Goal: Information Seeking & Learning: Understand process/instructions

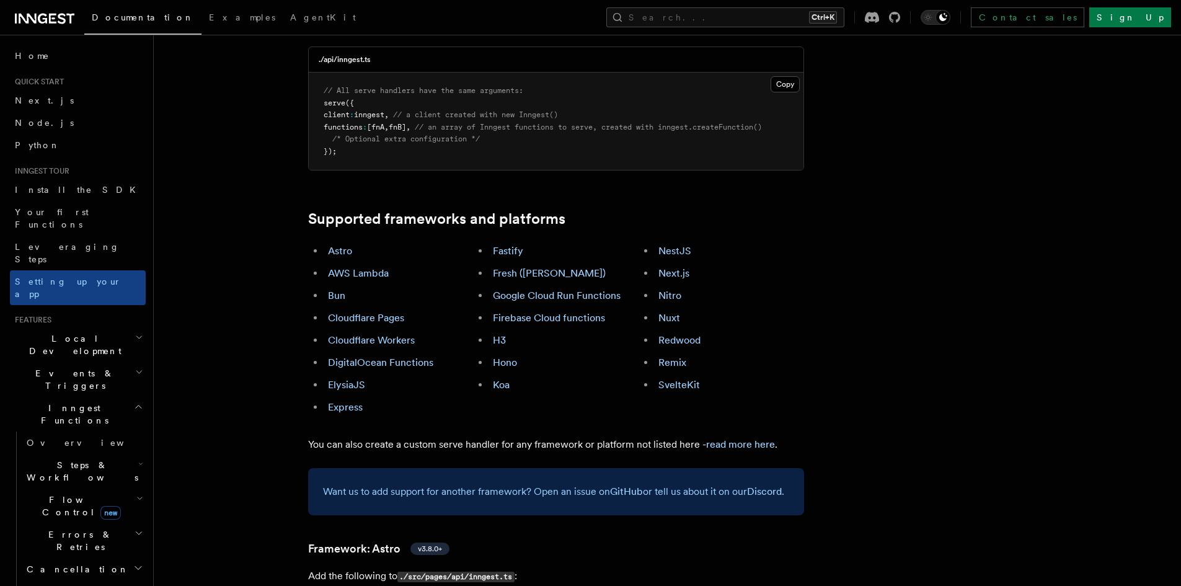
scroll to position [620, 0]
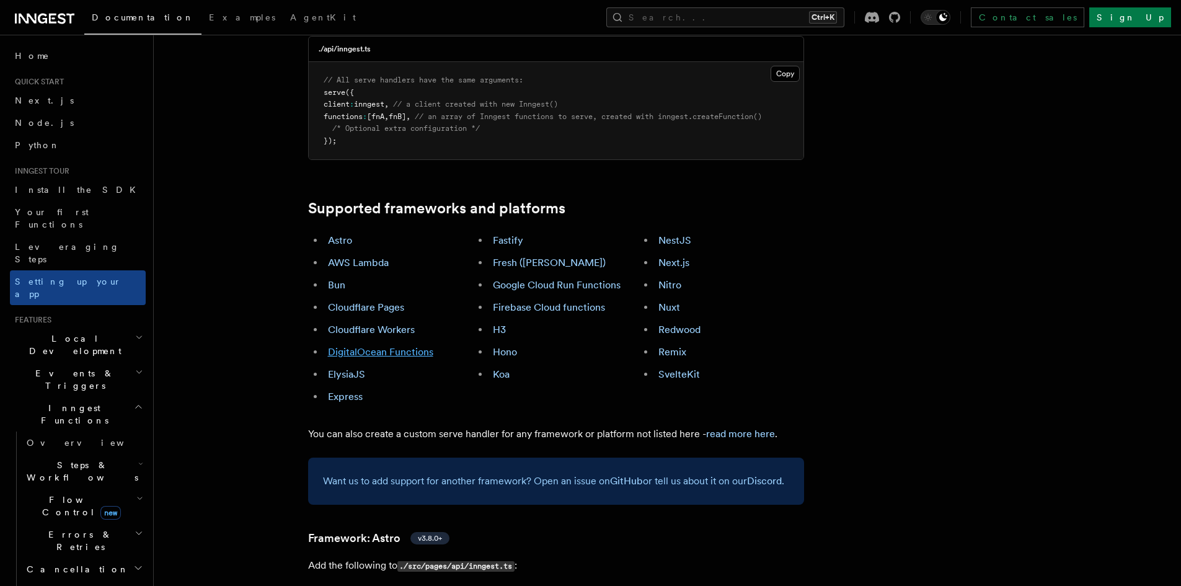
click at [405, 346] on link "DigitalOcean Functions" at bounding box center [380, 352] width 105 height 12
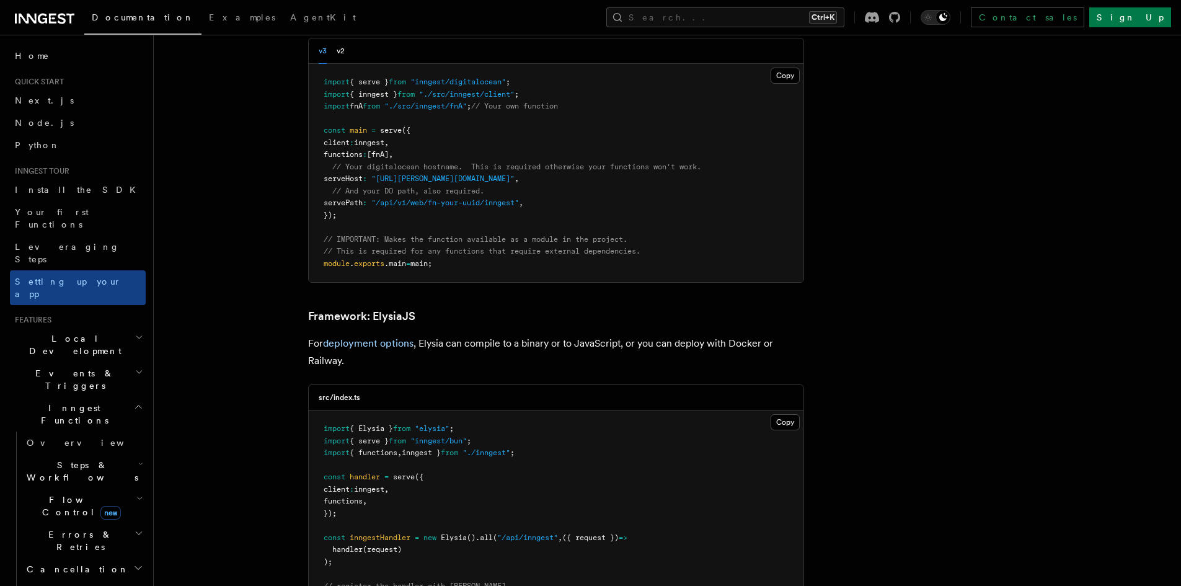
scroll to position [3021, 0]
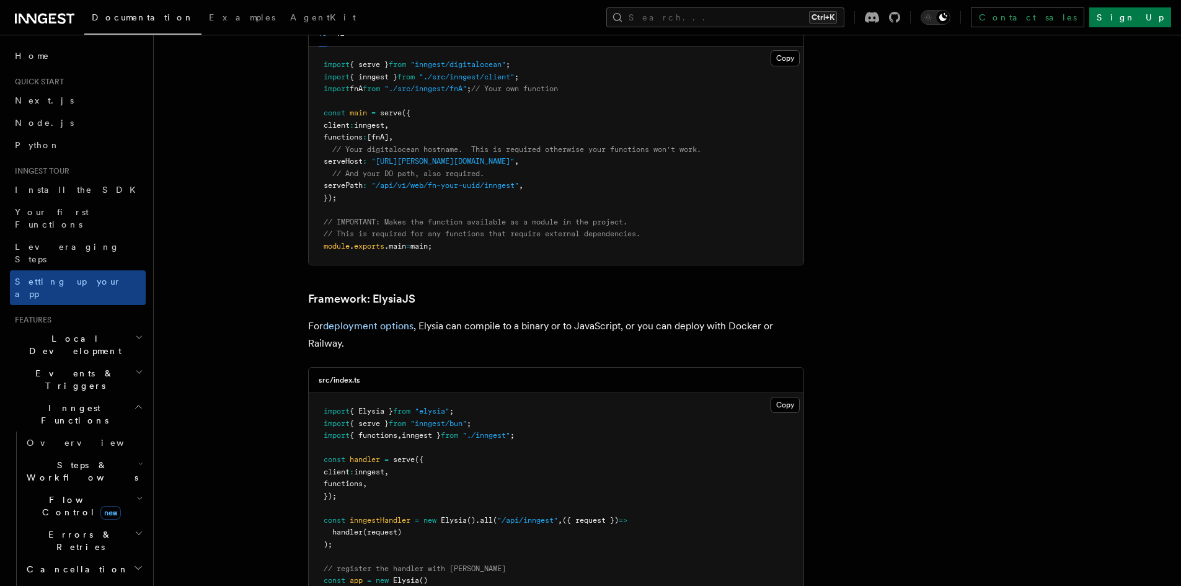
click at [105, 397] on h2 "Inngest Functions" at bounding box center [78, 414] width 136 height 35
click at [135, 332] on icon "button" at bounding box center [139, 337] width 8 height 10
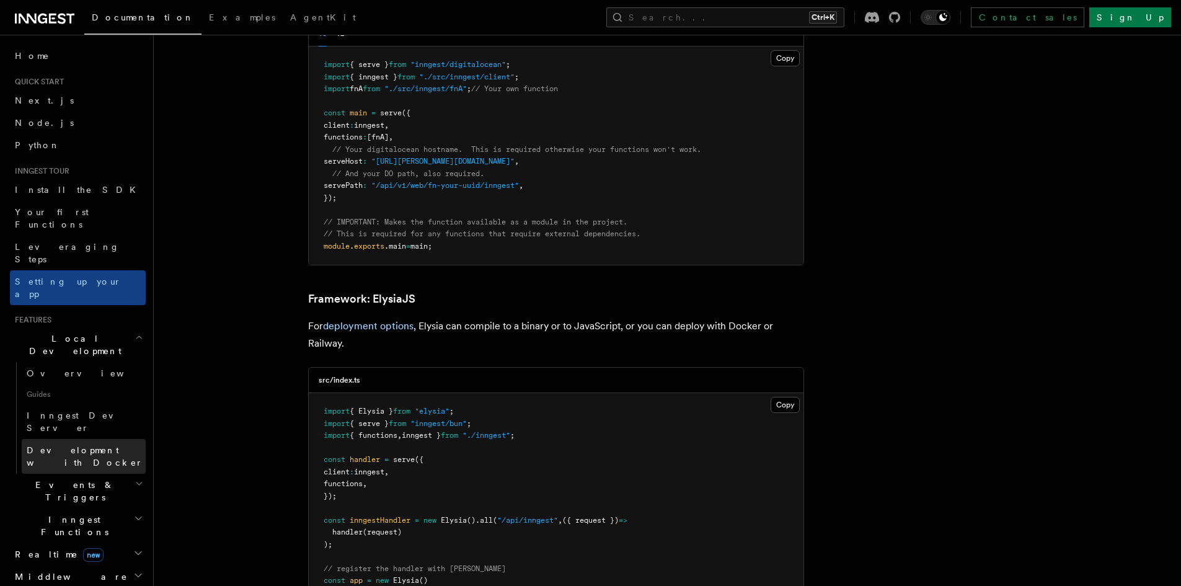
click at [97, 445] on span "Development with Docker" at bounding box center [85, 456] width 117 height 22
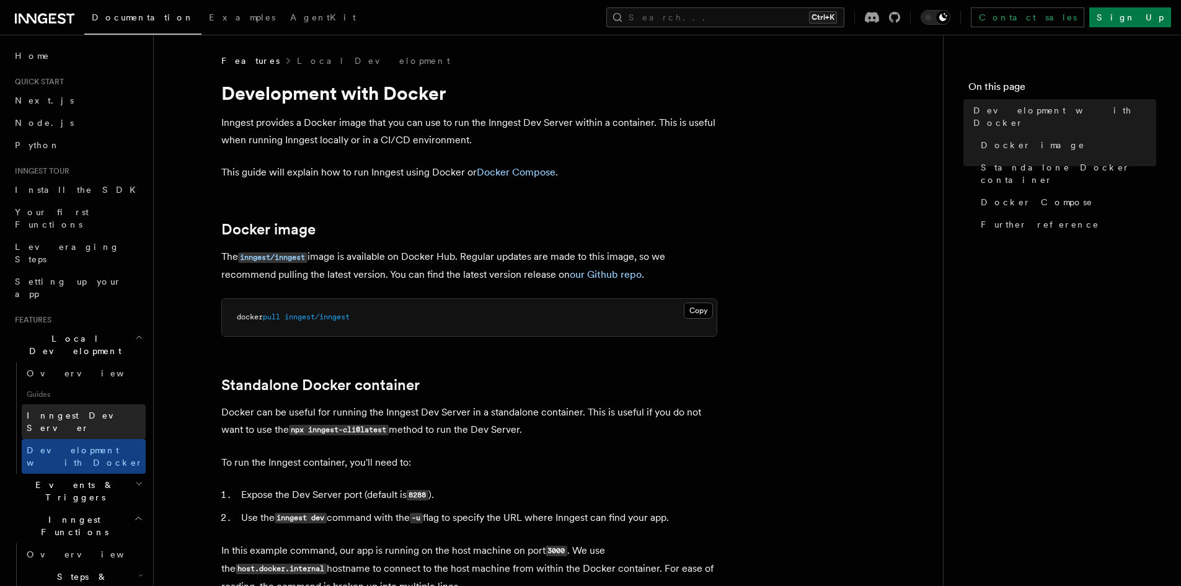
click at [110, 404] on link "Inngest Dev Server" at bounding box center [84, 421] width 124 height 35
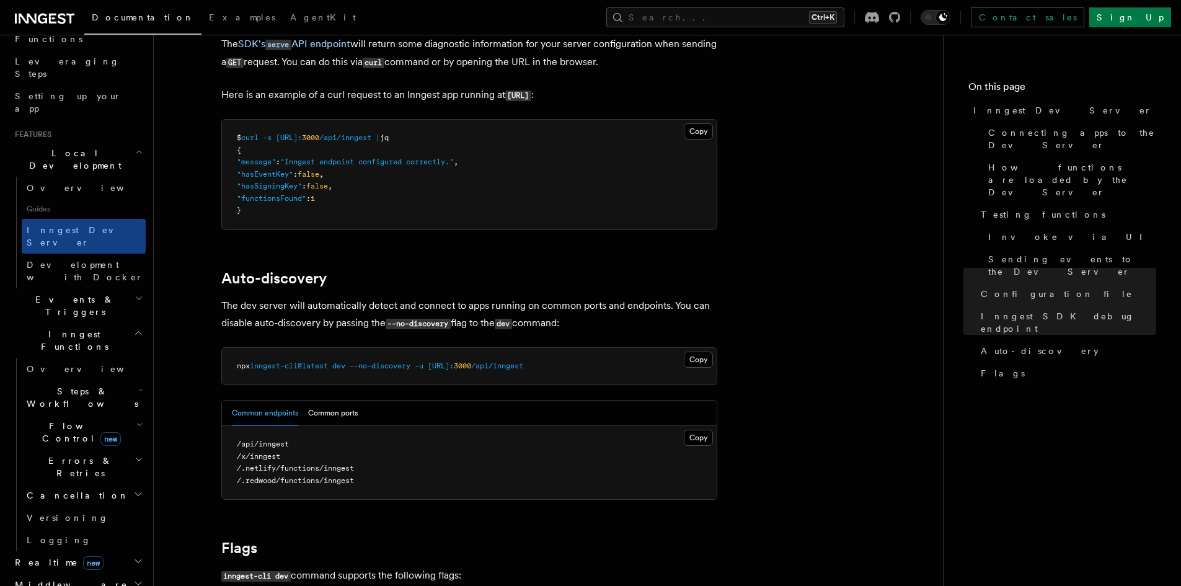
scroll to position [186, 0]
click at [91, 551] on h2 "Realtime new" at bounding box center [78, 562] width 136 height 22
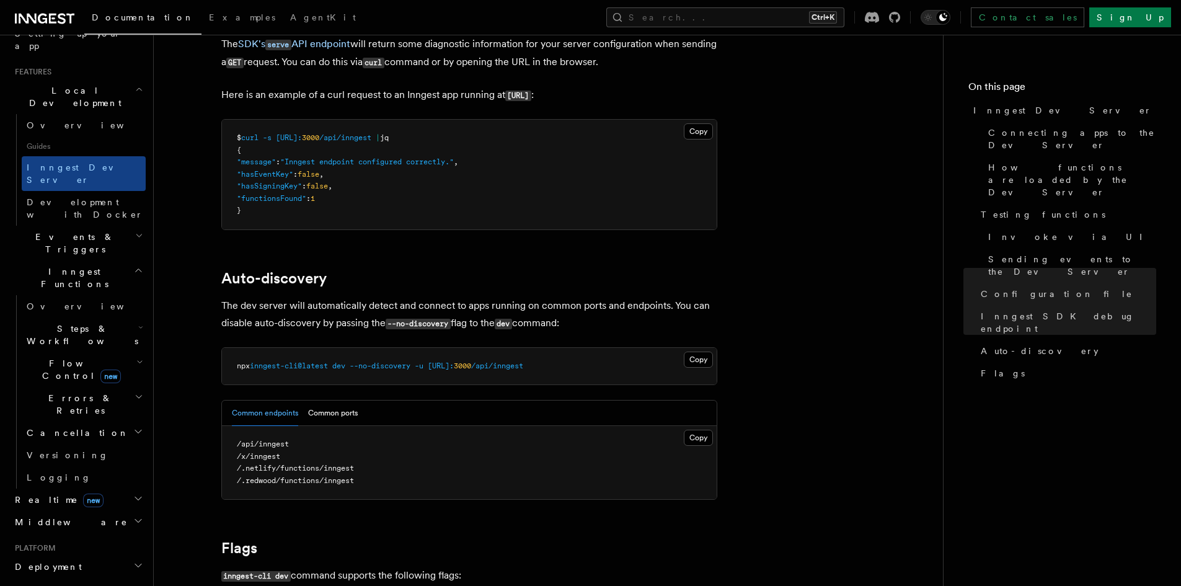
click at [104, 556] on h2 "Deployment" at bounding box center [78, 567] width 136 height 22
click at [102, 578] on link "Overview" at bounding box center [84, 589] width 124 height 22
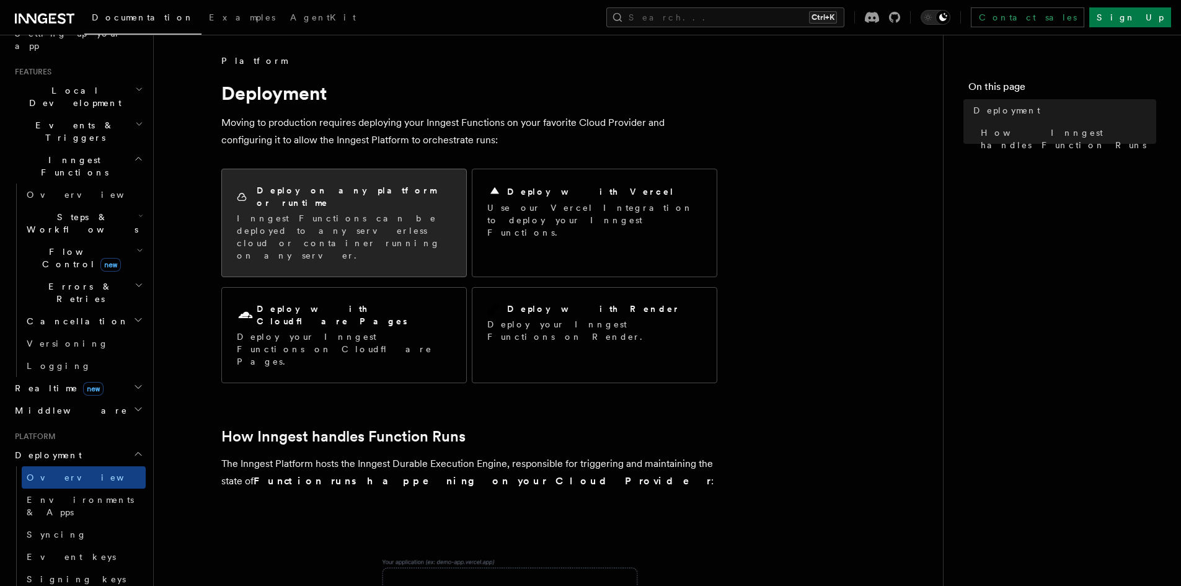
click at [389, 221] on p "Inngest Functions can be deployed to any serverless cloud or container running …" at bounding box center [344, 237] width 215 height 50
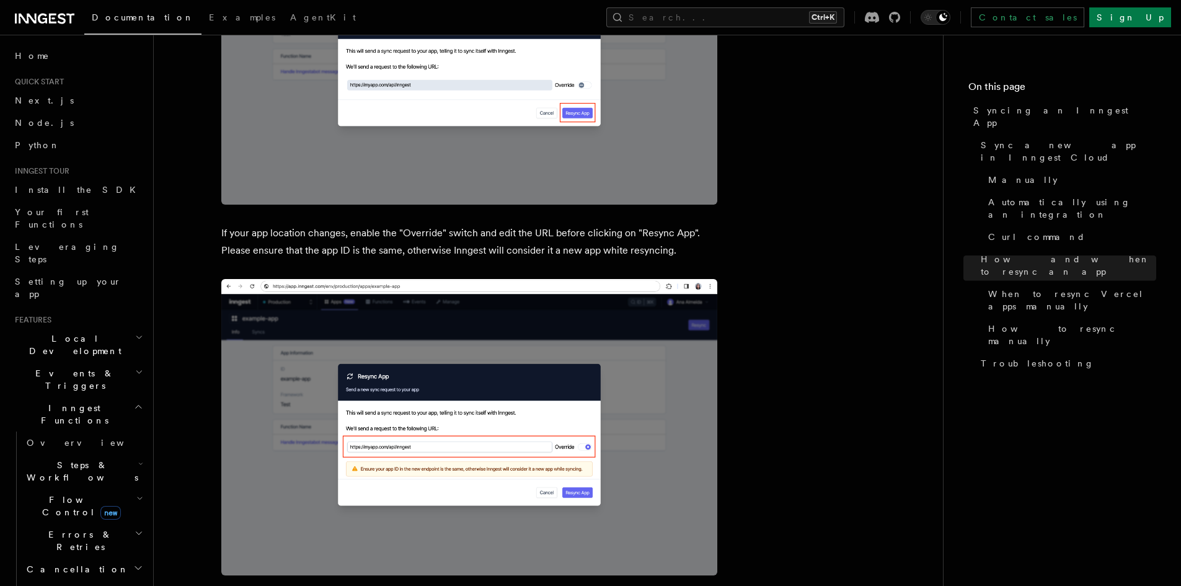
scroll to position [3532, 0]
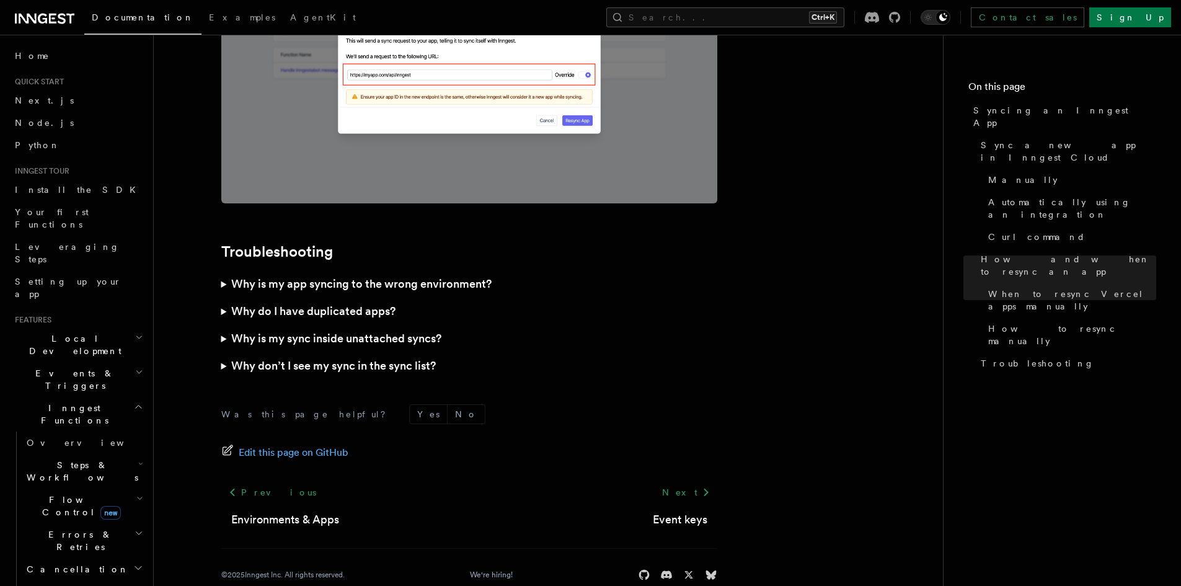
click at [474, 275] on h3 "Why is my app syncing to the wrong environment?" at bounding box center [361, 283] width 260 height 17
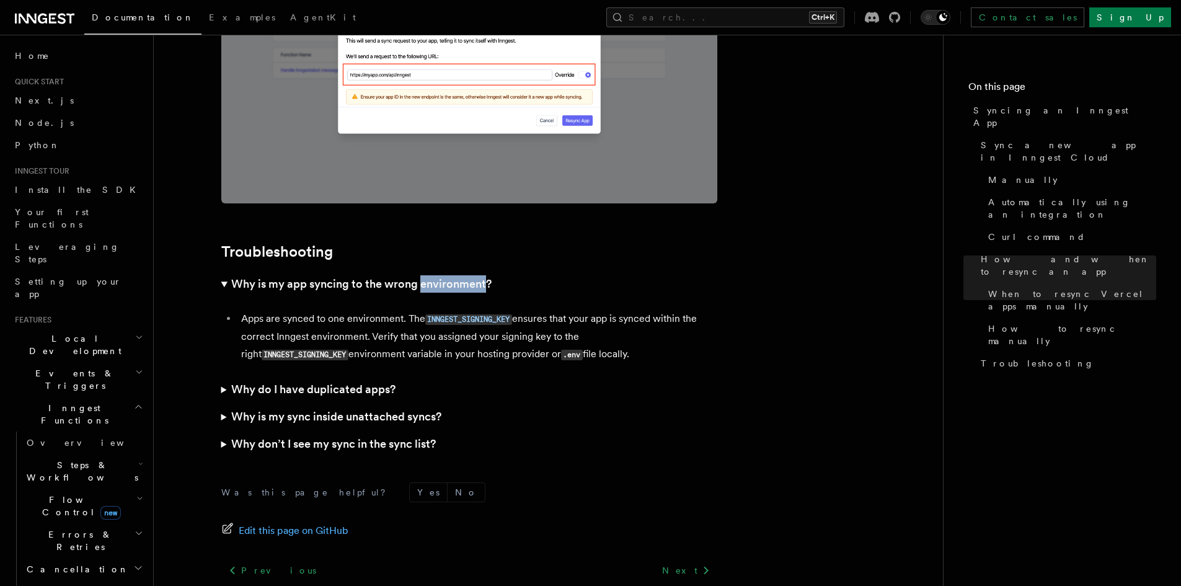
click at [474, 275] on h3 "Why is my app syncing to the wrong environment?" at bounding box center [361, 283] width 260 height 17
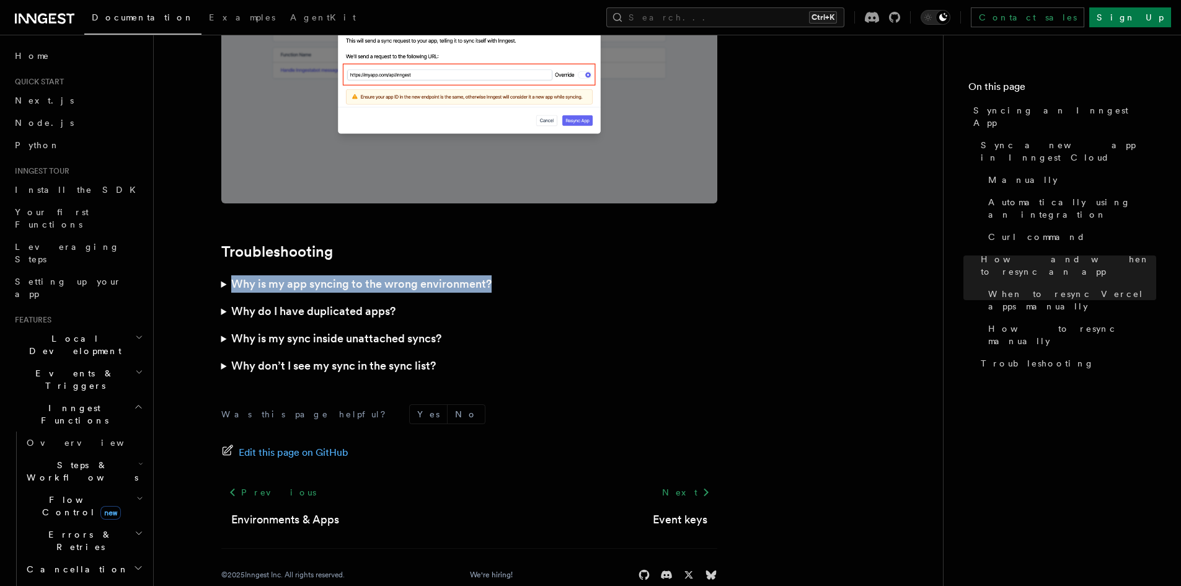
click at [474, 275] on h3 "Why is my app syncing to the wrong environment?" at bounding box center [361, 283] width 260 height 17
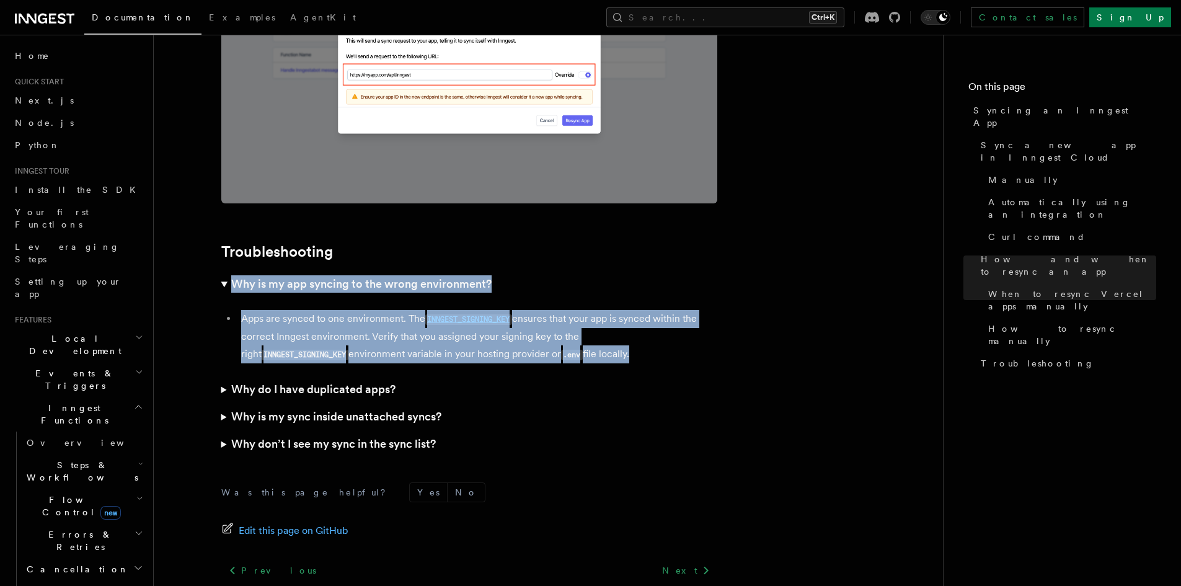
click at [426, 321] on li "Apps are synced to one environment. The INNGEST_SIGNING_KEY ensures that your a…" at bounding box center [477, 336] width 480 height 53
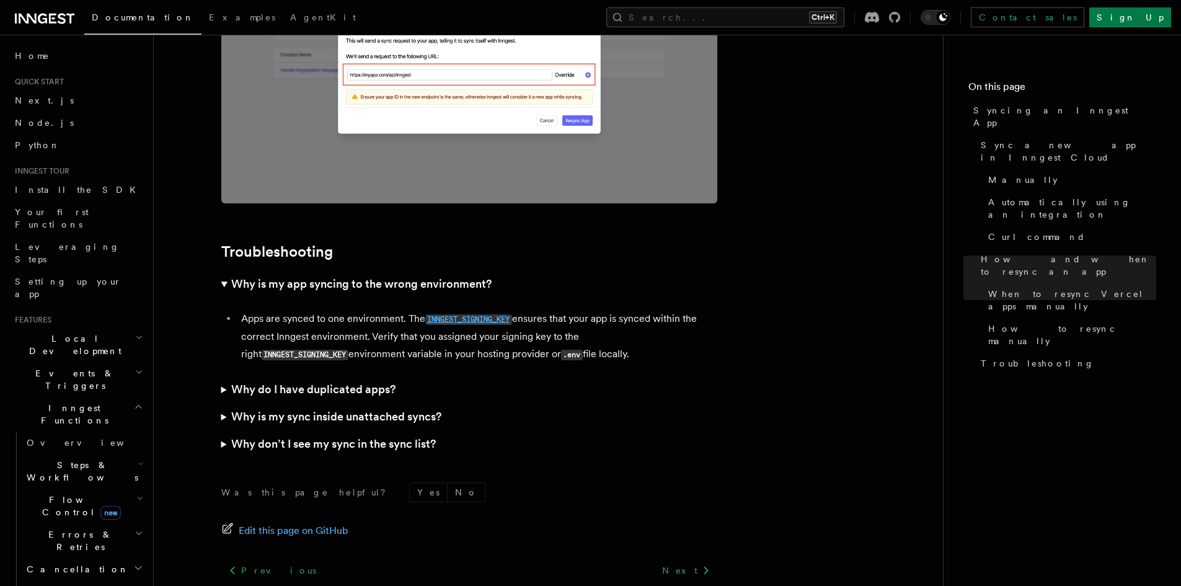
click at [433, 314] on code "INNGEST_SIGNING_KEY" at bounding box center [468, 319] width 87 height 11
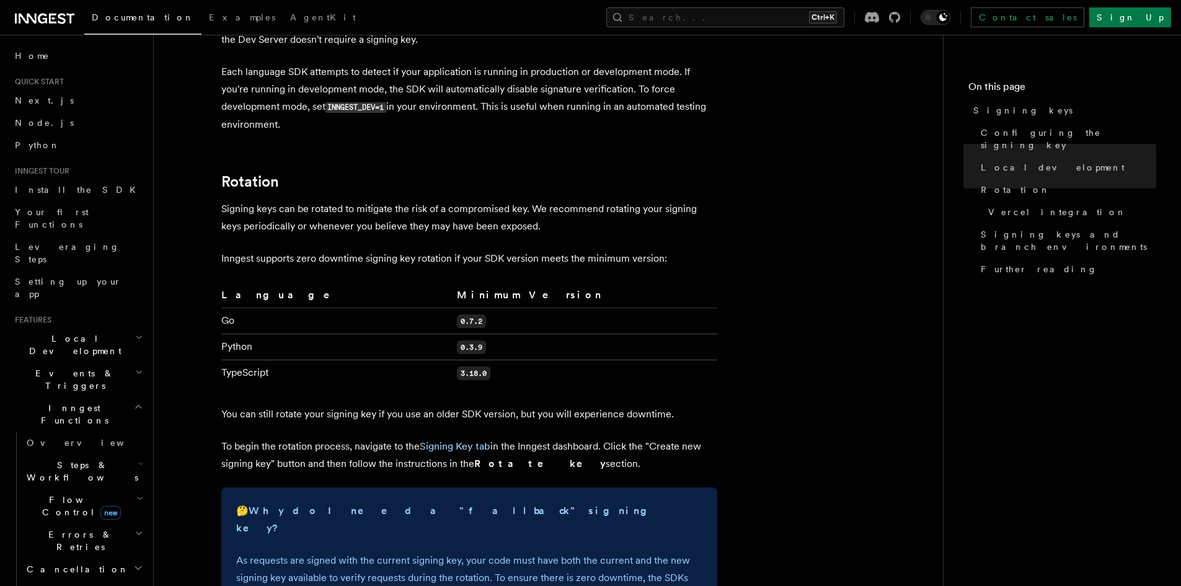
scroll to position [620, 0]
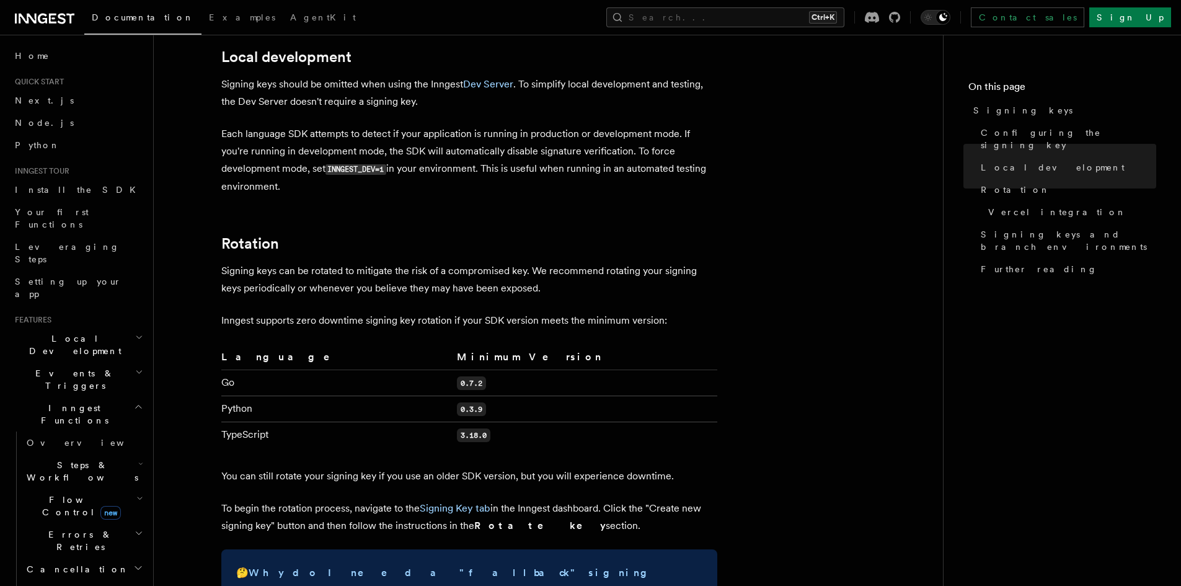
click at [110, 327] on h2 "Local Development" at bounding box center [78, 344] width 136 height 35
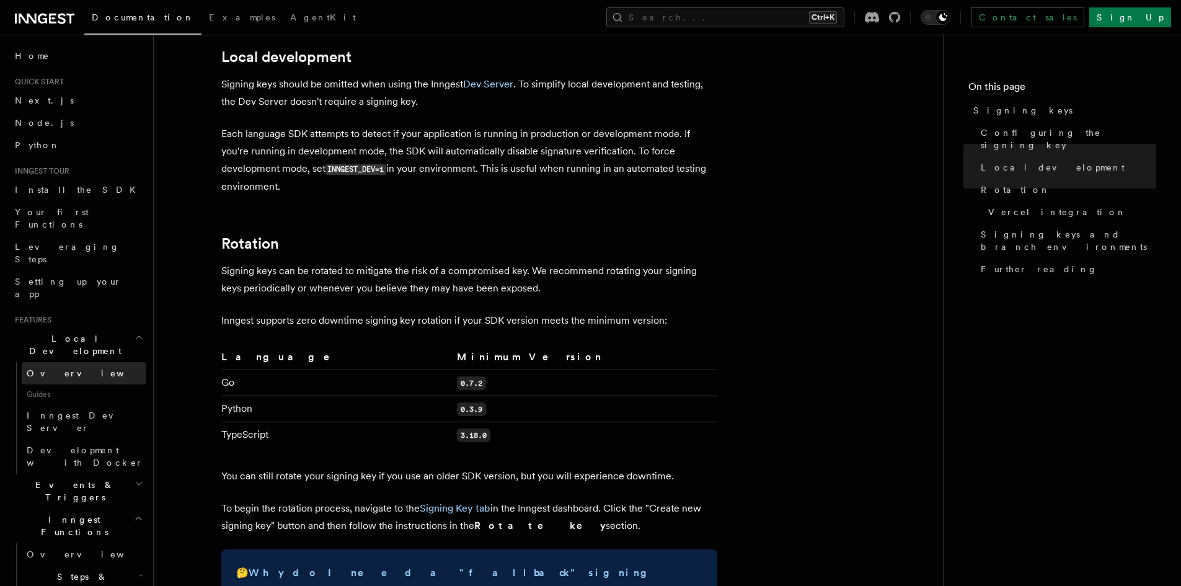
click at [117, 362] on link "Overview" at bounding box center [84, 373] width 124 height 22
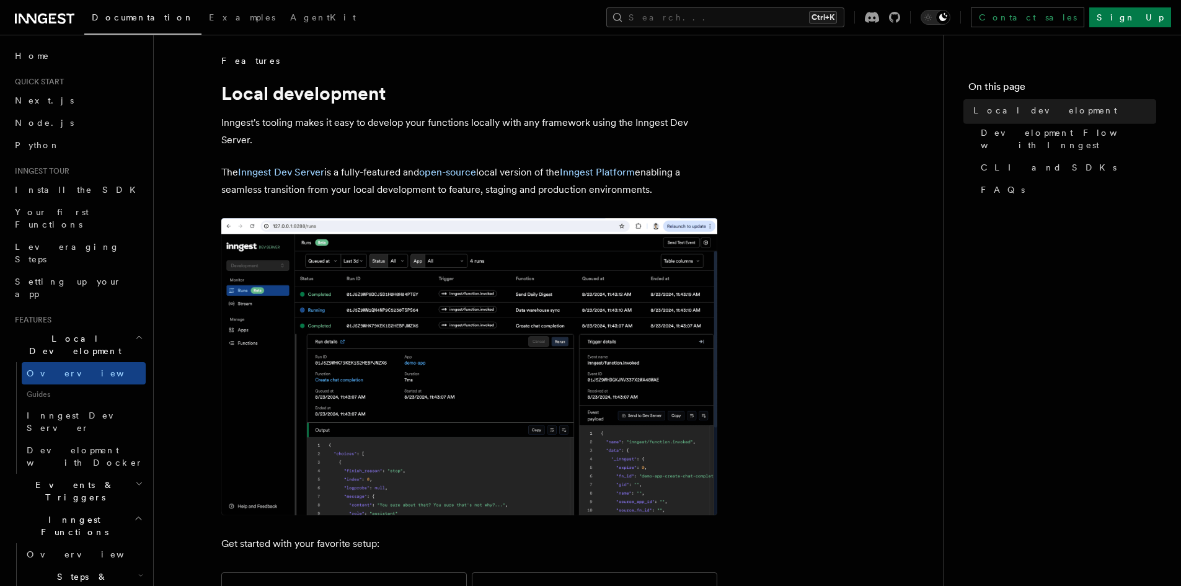
click at [113, 327] on h2 "Local Development" at bounding box center [78, 344] width 136 height 35
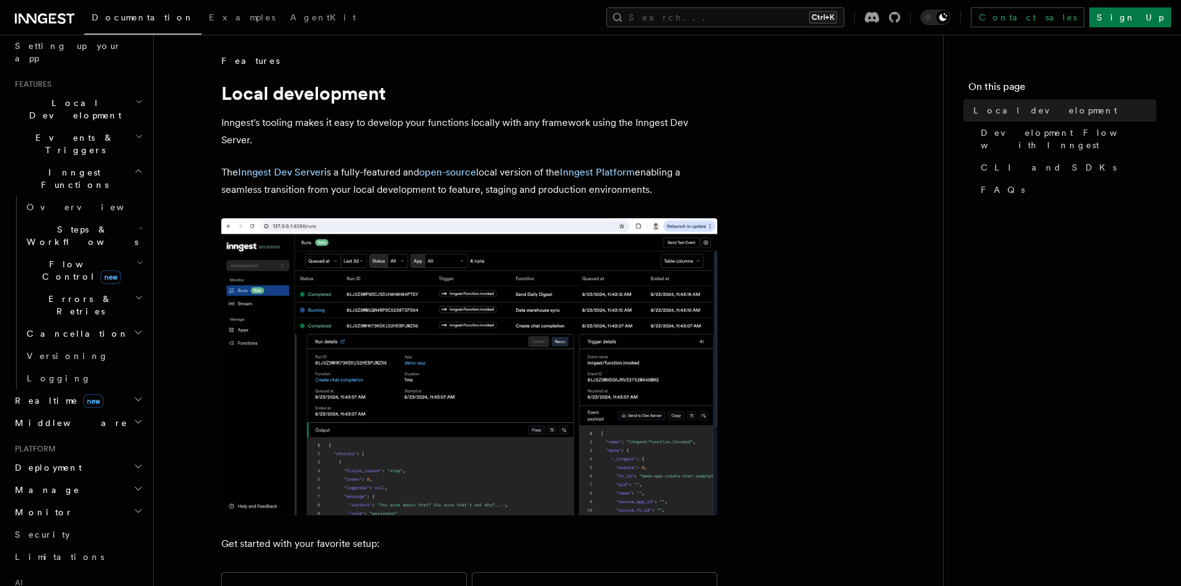
scroll to position [406, 0]
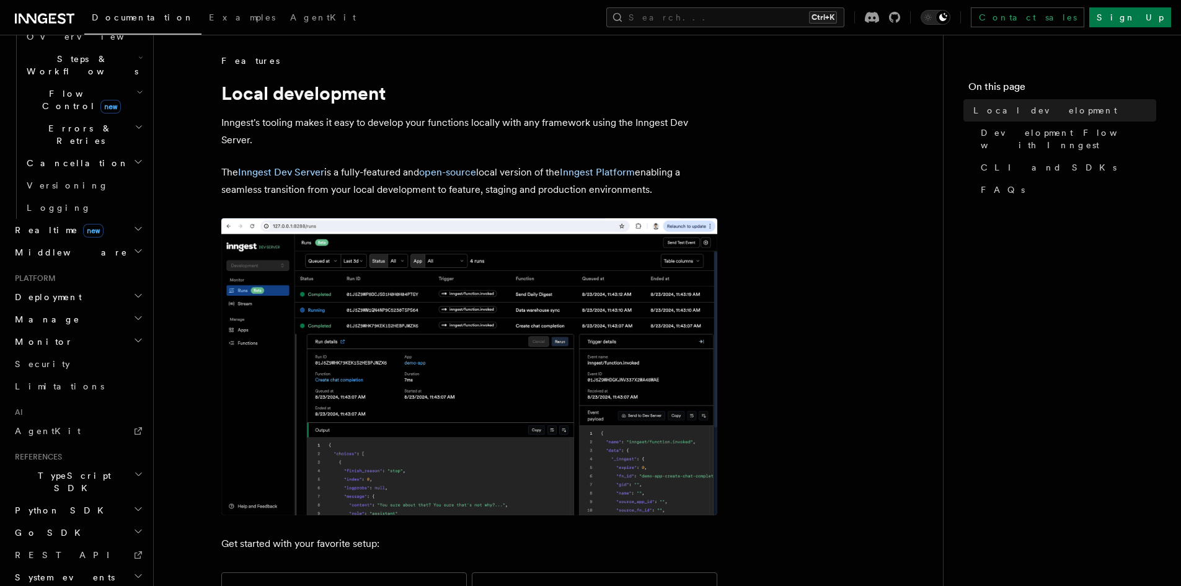
click at [112, 286] on h2 "Deployment" at bounding box center [78, 297] width 136 height 22
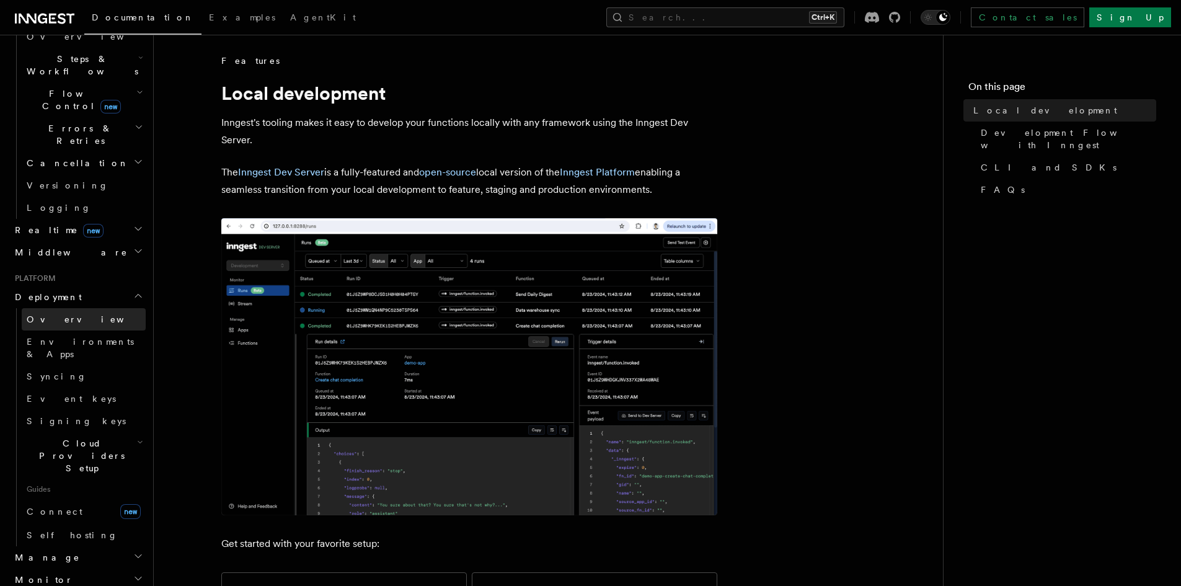
click at [113, 308] on link "Overview" at bounding box center [84, 319] width 124 height 22
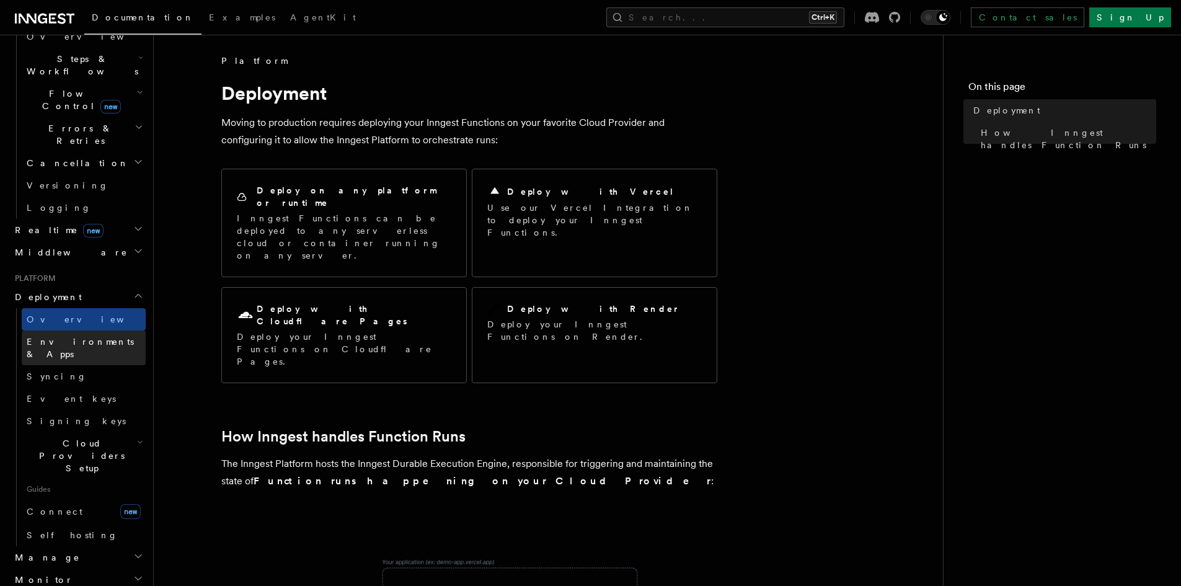
click at [45, 330] on link "Environments & Apps" at bounding box center [84, 347] width 124 height 35
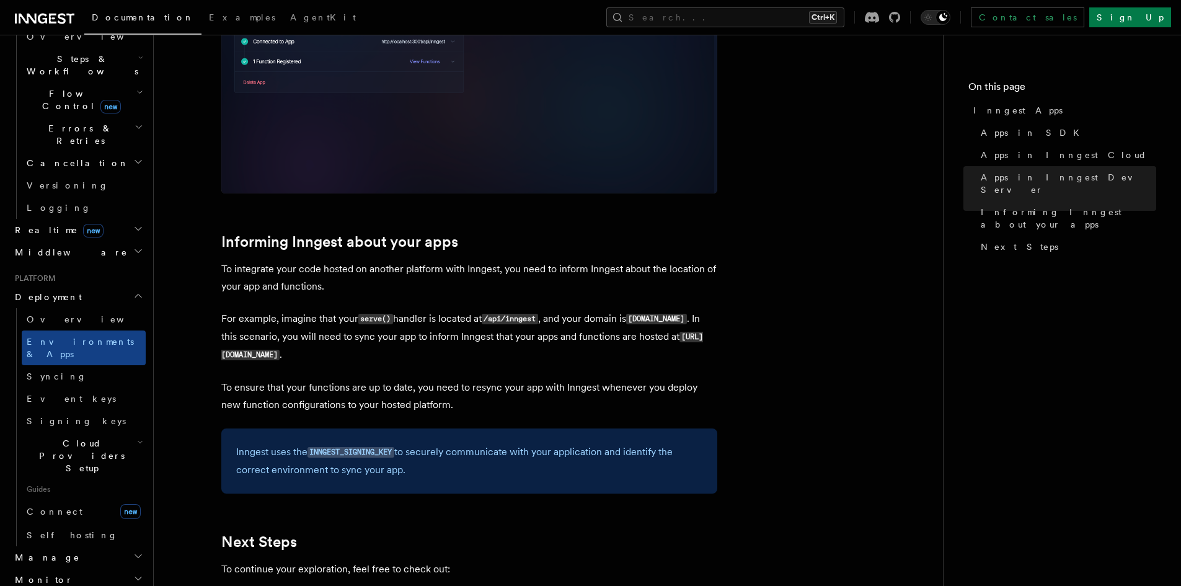
scroll to position [1736, 0]
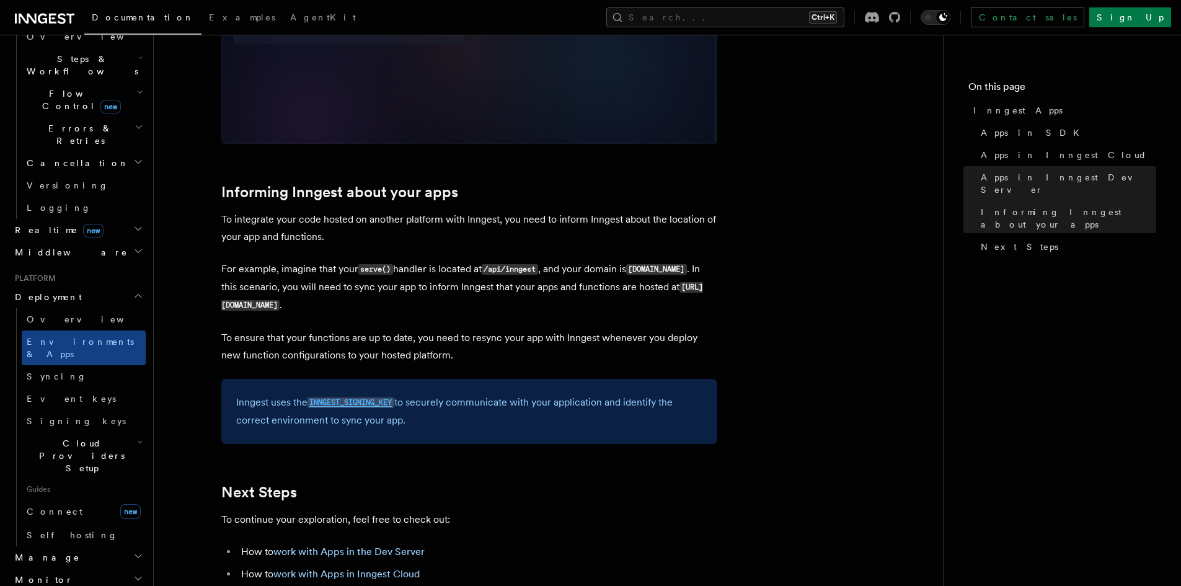
click at [394, 402] on code "INNGEST_SIGNING_KEY" at bounding box center [351, 402] width 87 height 11
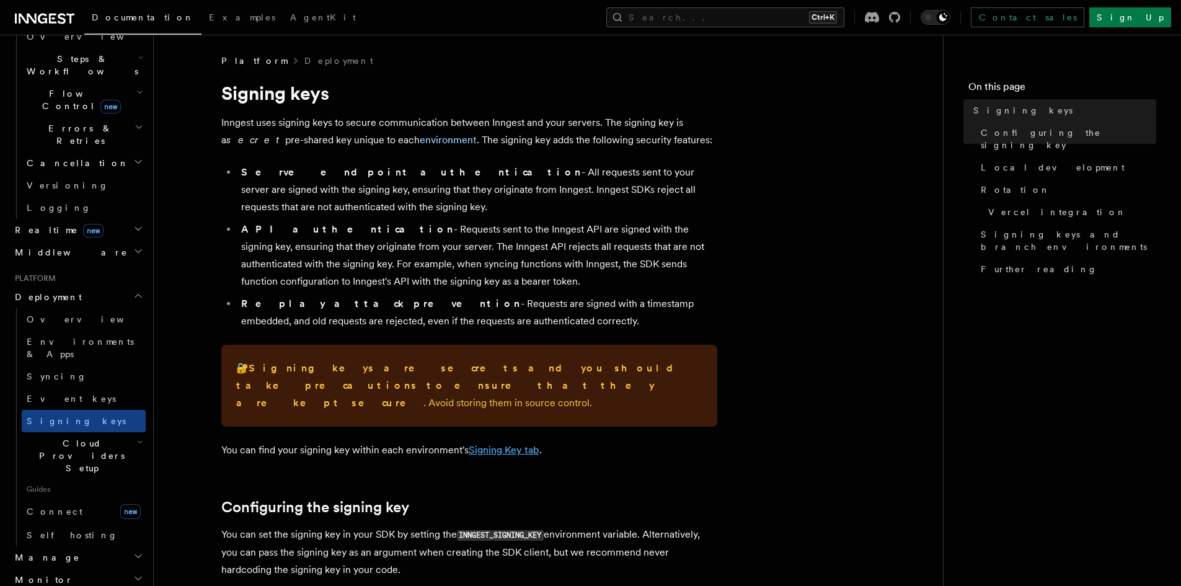
click at [516, 444] on link "Signing Key tab" at bounding box center [504, 450] width 71 height 12
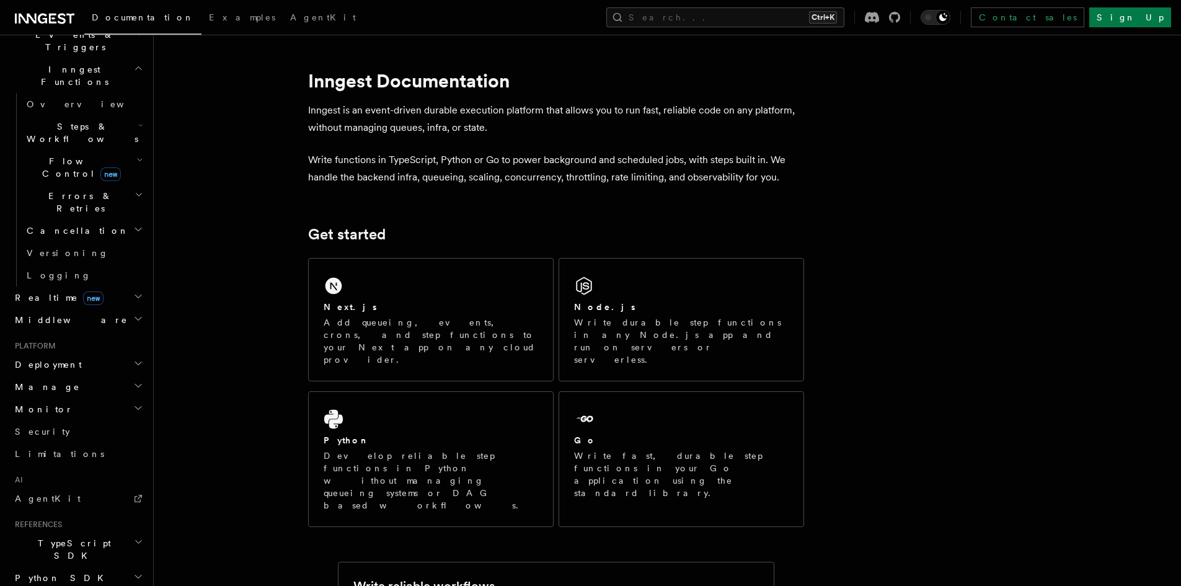
scroll to position [406, 0]
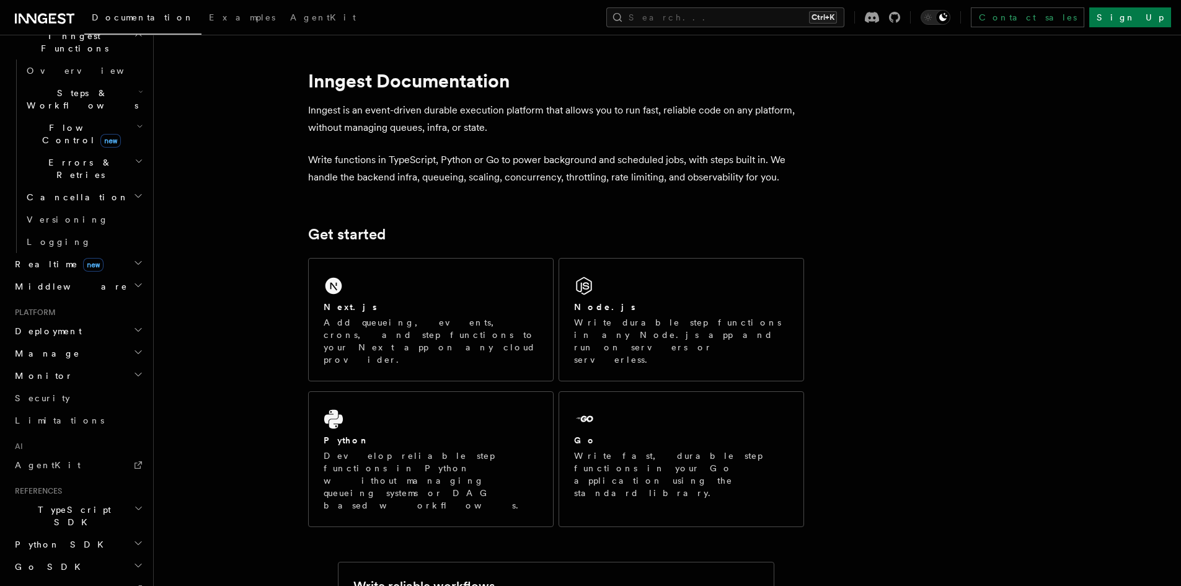
click at [94, 320] on h2 "Deployment" at bounding box center [78, 331] width 136 height 22
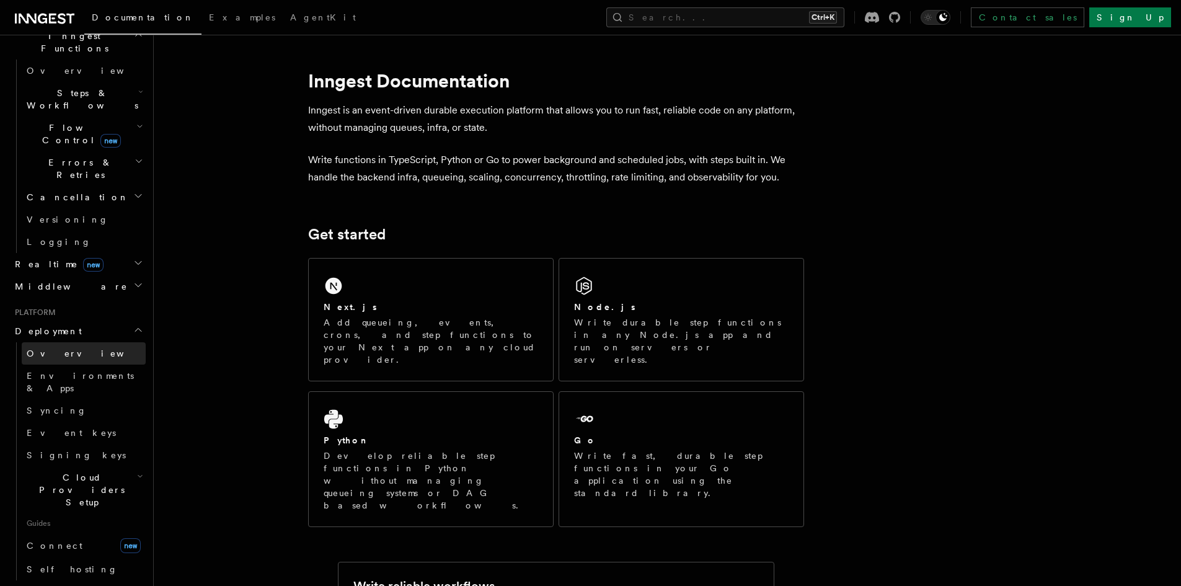
click at [93, 342] on link "Overview" at bounding box center [84, 353] width 124 height 22
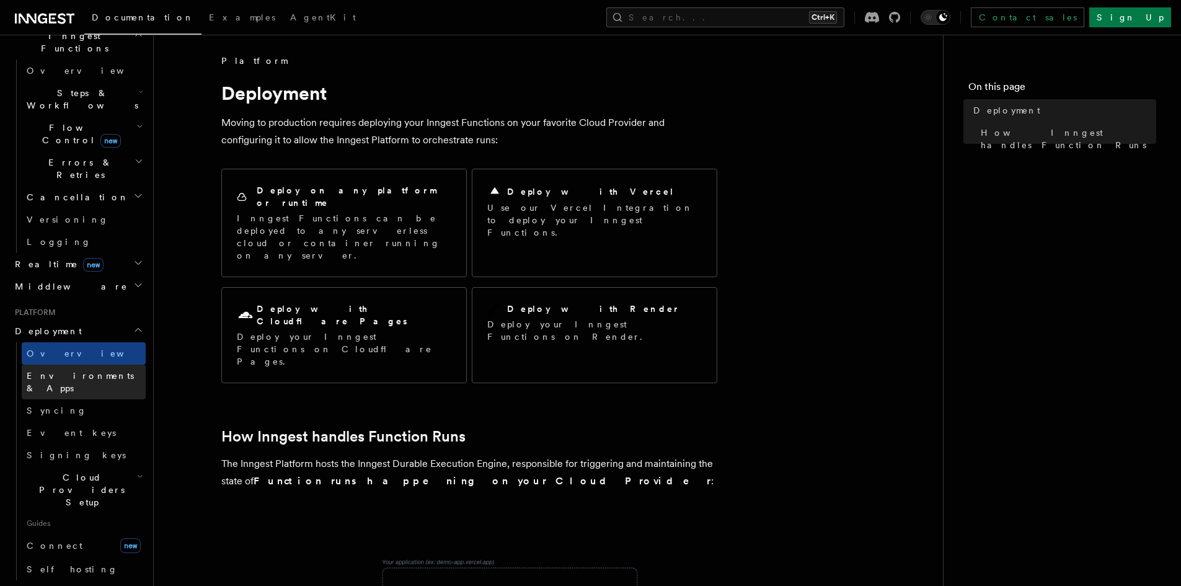
click at [91, 371] on span "Environments & Apps" at bounding box center [80, 382] width 107 height 22
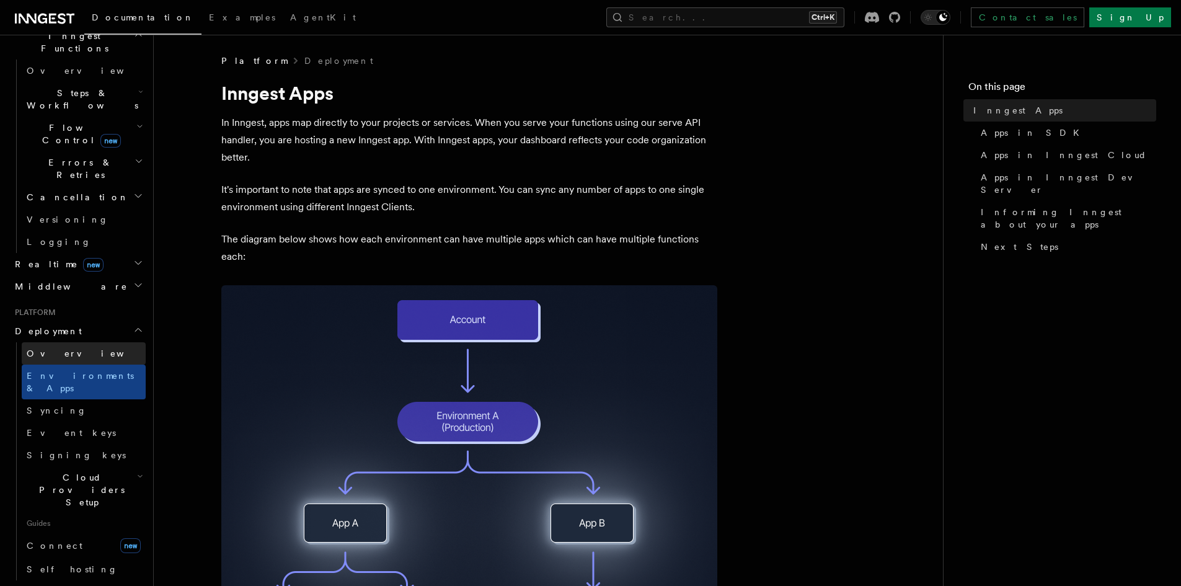
click at [95, 342] on link "Overview" at bounding box center [84, 353] width 124 height 22
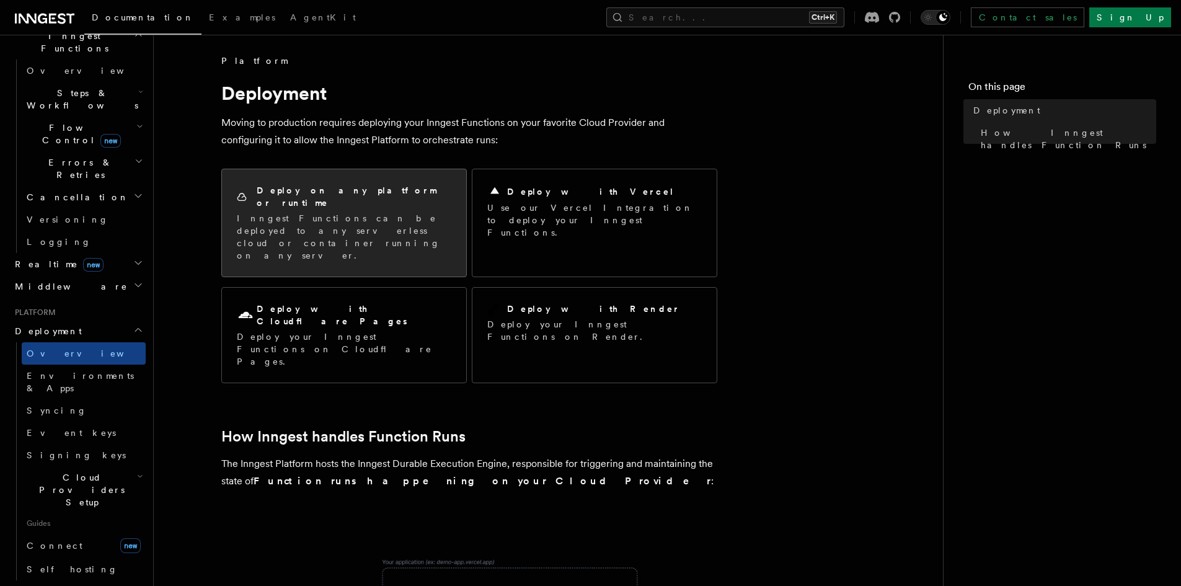
click at [287, 187] on h2 "Deploy on any platform or runtime" at bounding box center [354, 196] width 195 height 25
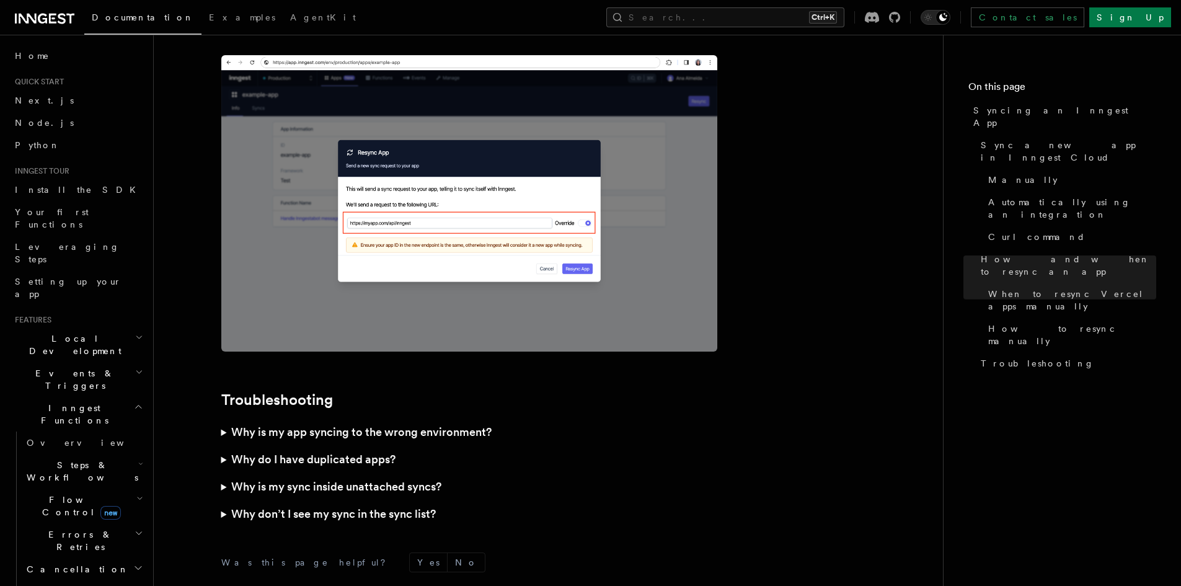
scroll to position [3532, 0]
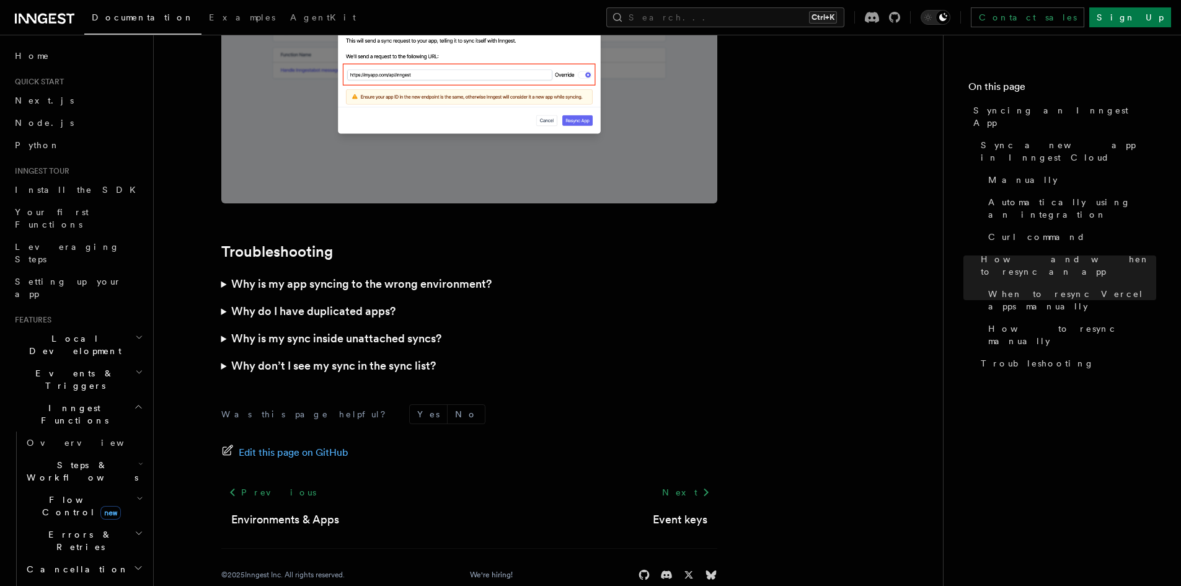
click at [363, 357] on h3 "Why don’t I see my sync in the sync list?" at bounding box center [333, 365] width 205 height 17
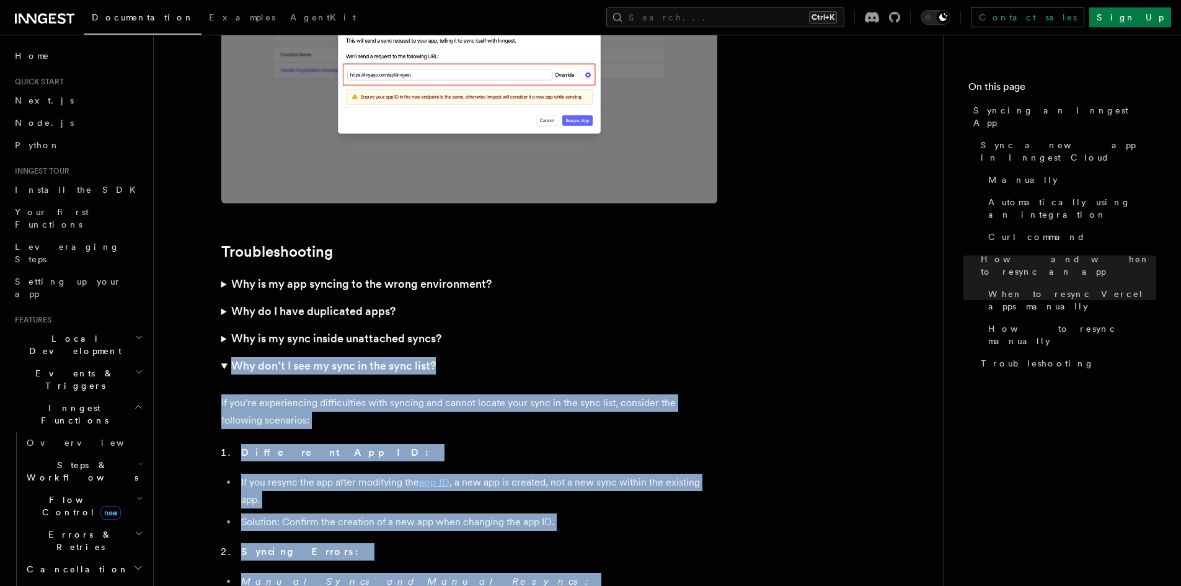
click at [357, 394] on p "If you're experiencing difficulties with syncing and cannot locate your sync in…" at bounding box center [469, 411] width 496 height 35
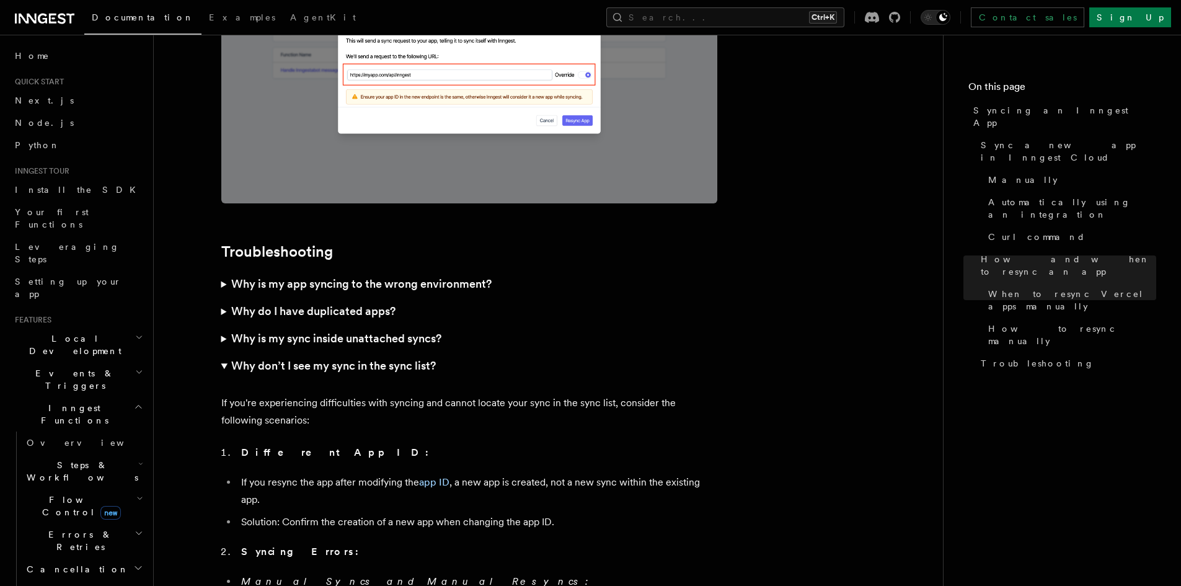
click at [357, 394] on p "If you're experiencing difficulties with syncing and cannot locate your sync in…" at bounding box center [469, 411] width 496 height 35
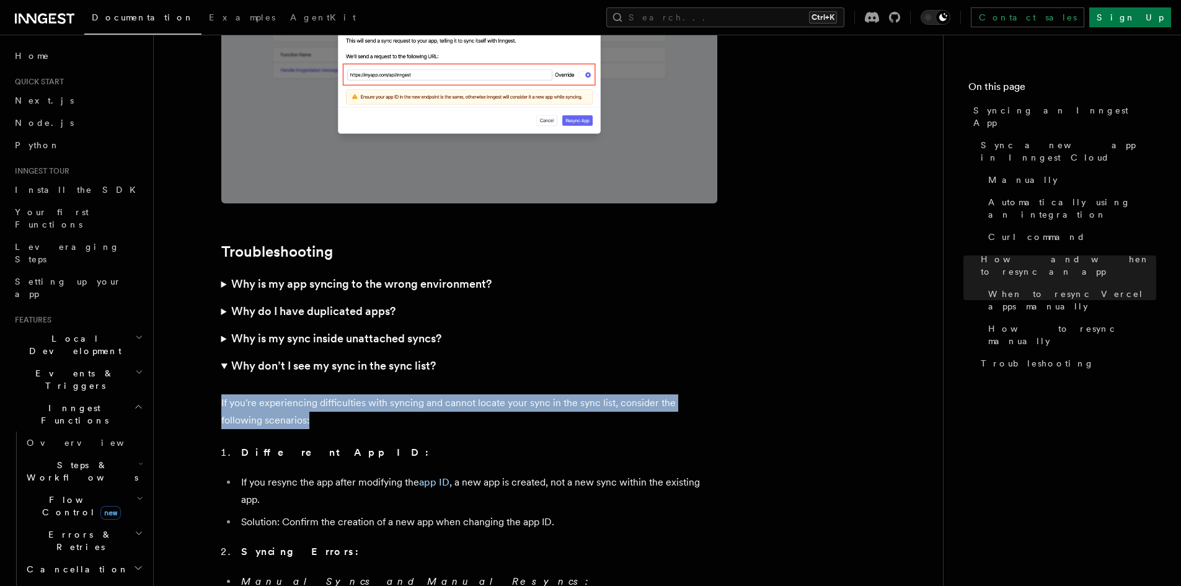
click at [357, 394] on p "If you're experiencing difficulties with syncing and cannot locate your sync in…" at bounding box center [469, 411] width 496 height 35
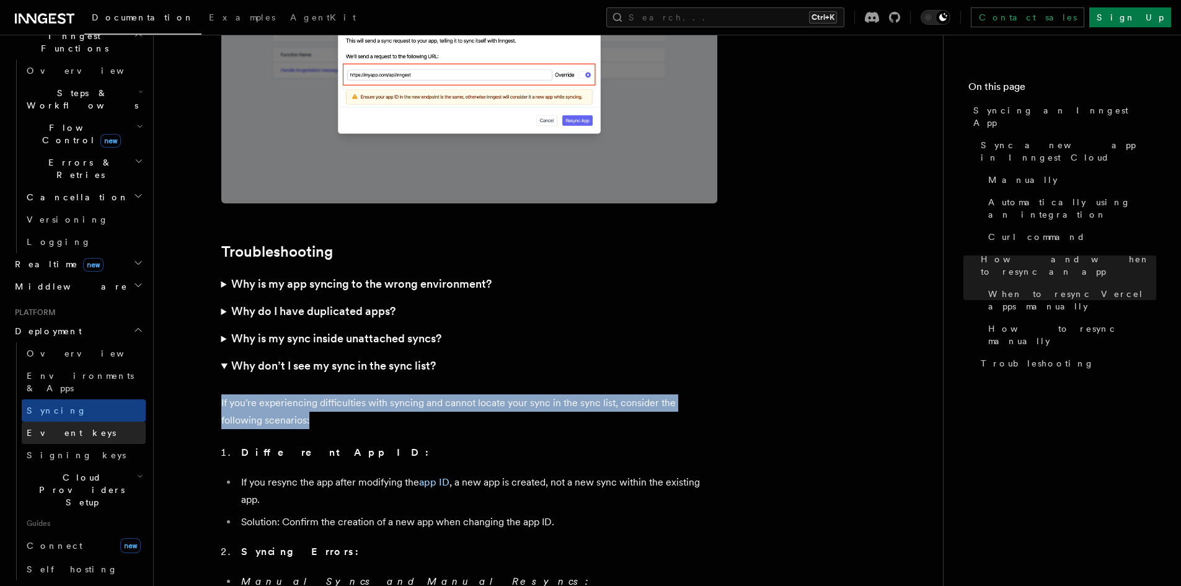
click at [90, 422] on link "Event keys" at bounding box center [84, 433] width 124 height 22
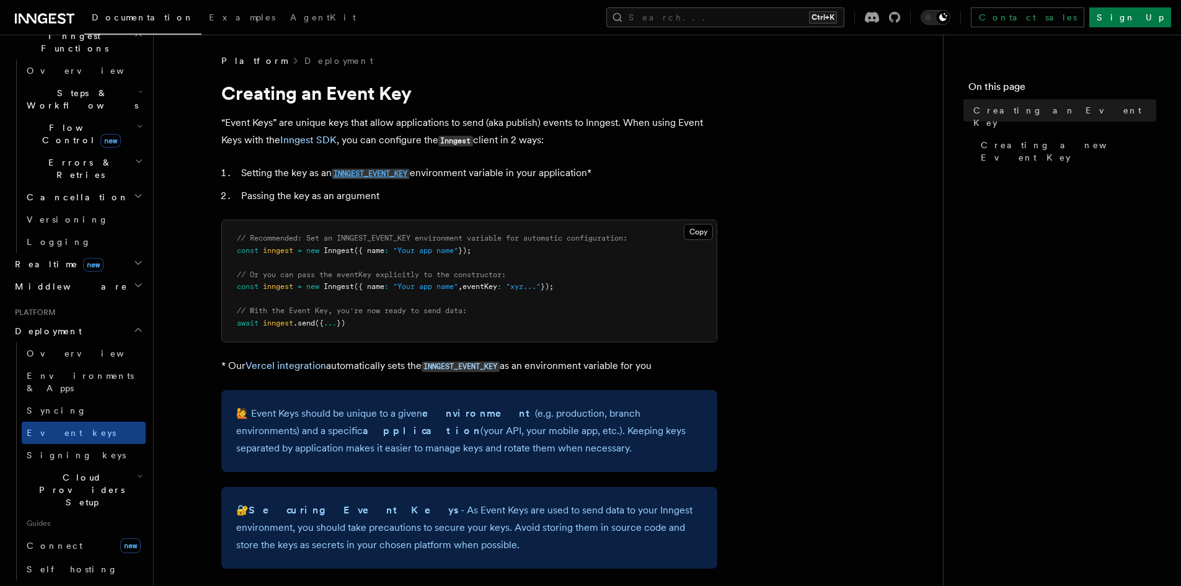
click at [391, 174] on code "INNGEST_EVENT_KEY" at bounding box center [371, 174] width 78 height 11
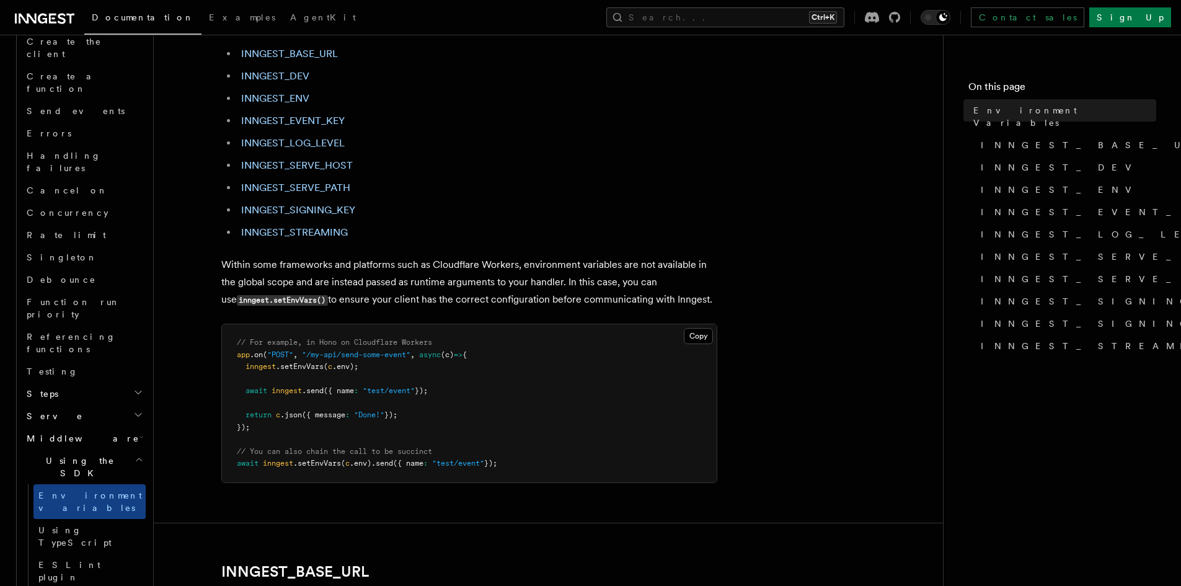
scroll to position [186, 0]
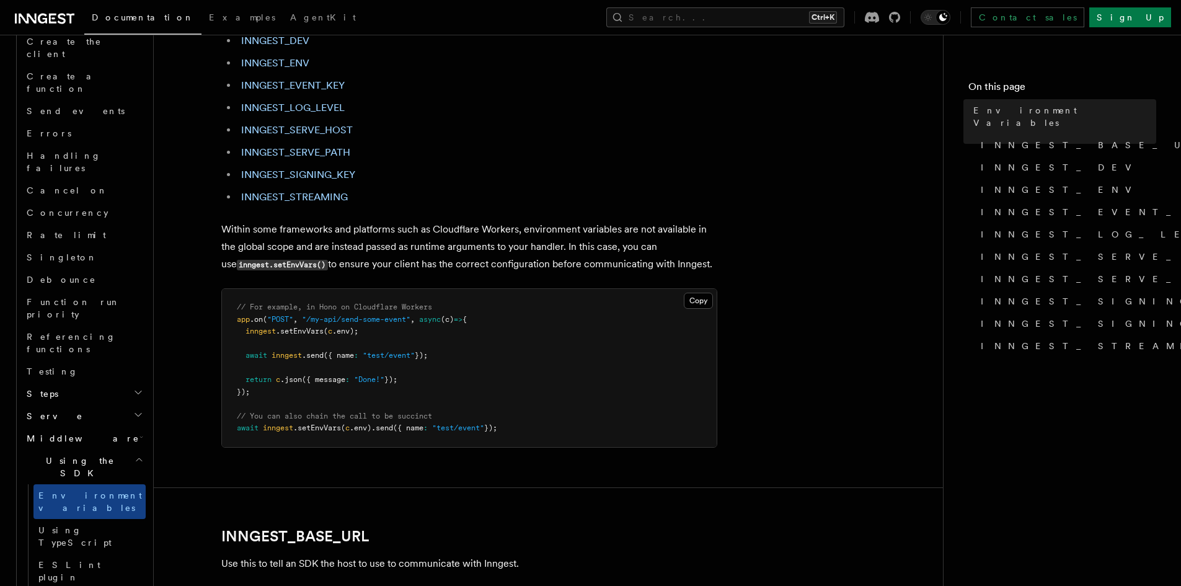
click at [84, 383] on h2 "Steps" at bounding box center [84, 394] width 124 height 22
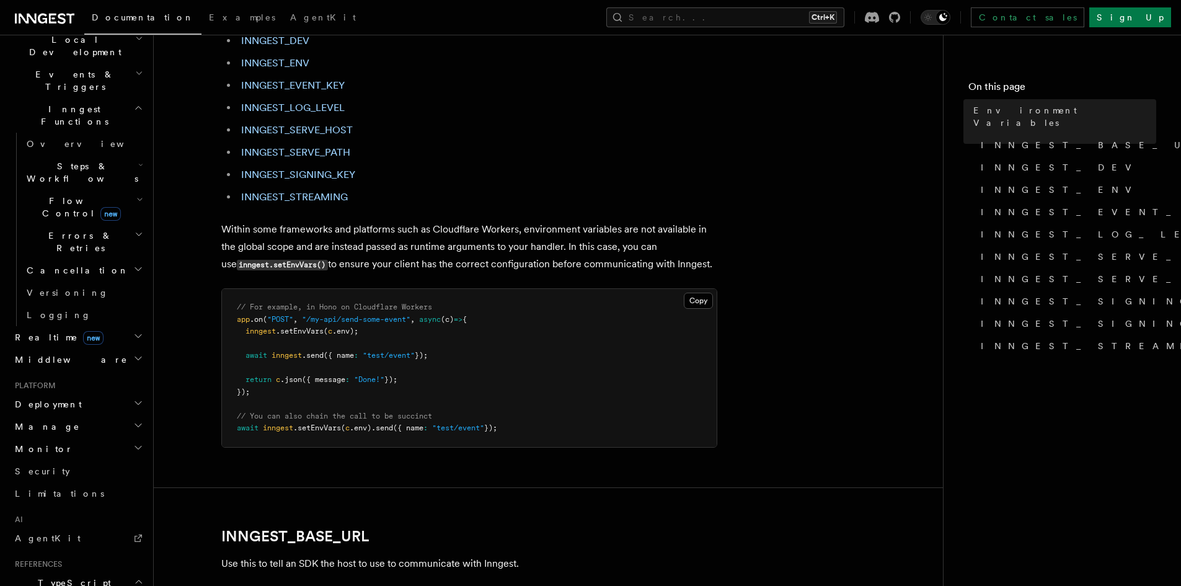
scroll to position [277, 0]
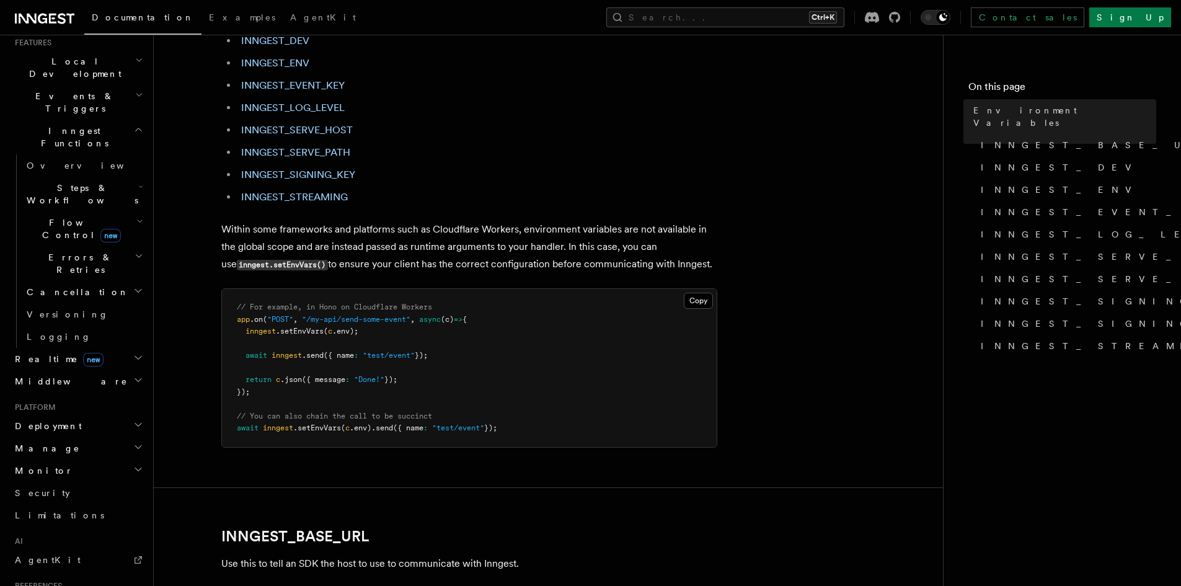
click at [95, 415] on h2 "Deployment" at bounding box center [78, 426] width 136 height 22
click at [84, 466] on span "Environments & Apps" at bounding box center [80, 477] width 107 height 22
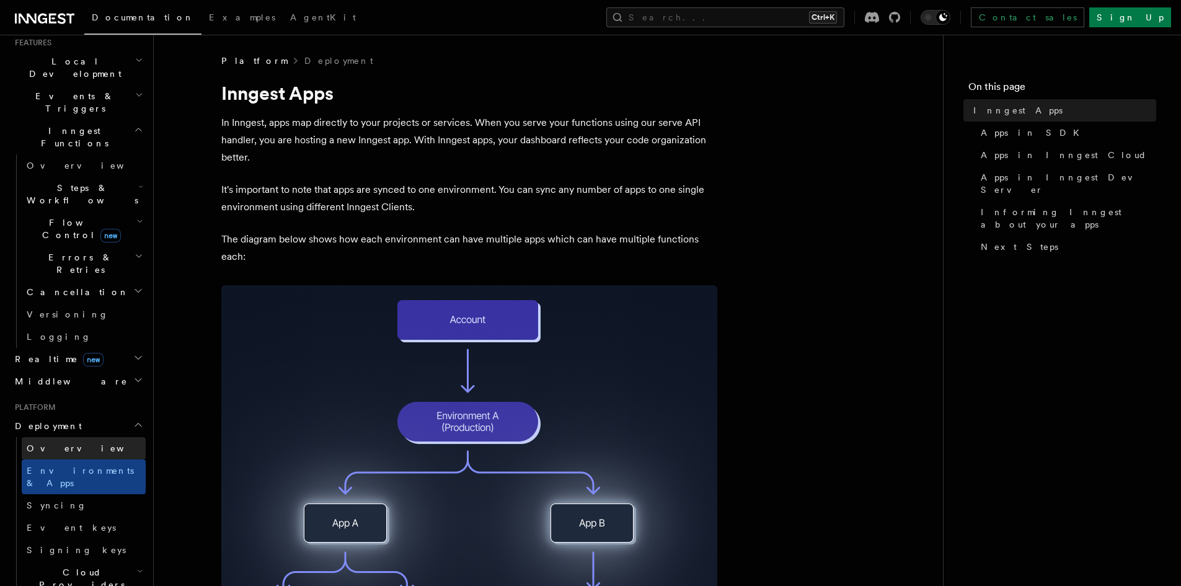
click at [90, 437] on link "Overview" at bounding box center [84, 448] width 124 height 22
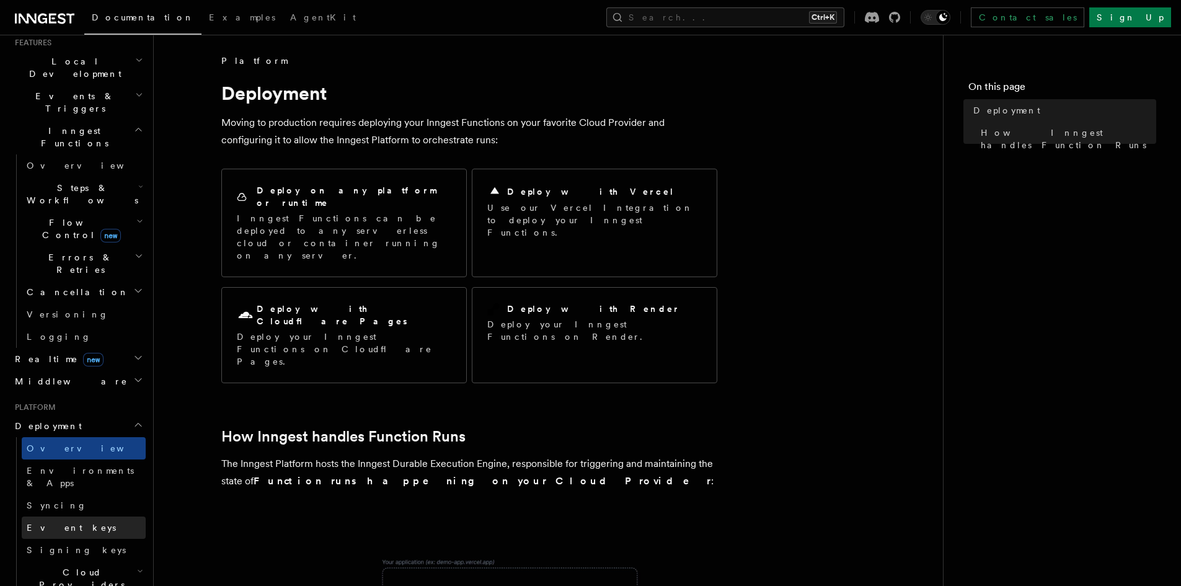
click at [71, 516] on link "Event keys" at bounding box center [84, 527] width 124 height 22
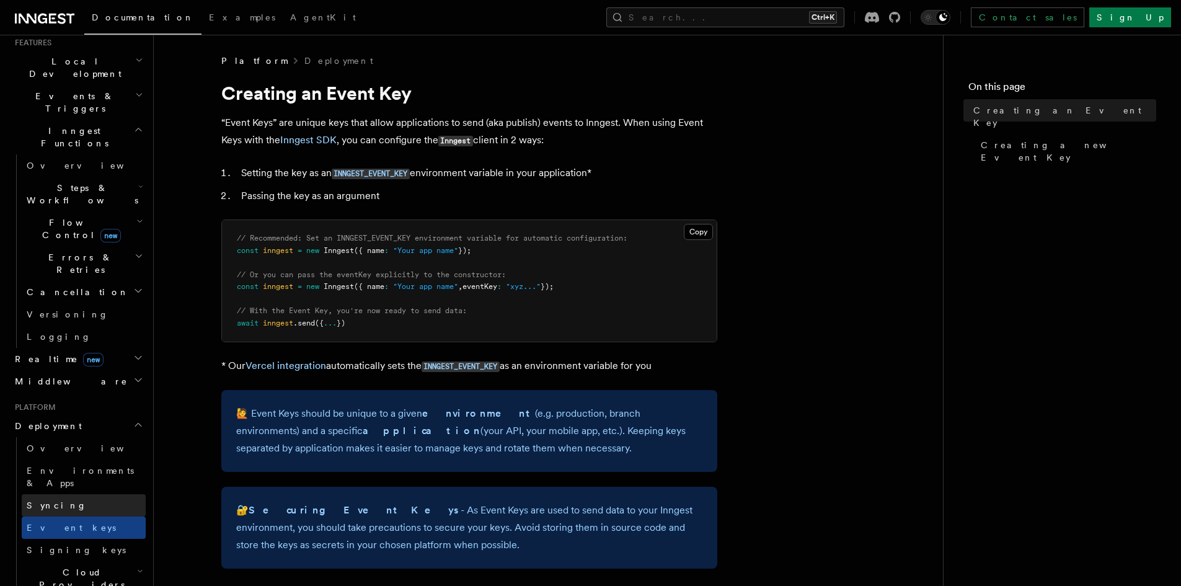
click at [71, 494] on link "Syncing" at bounding box center [84, 505] width 124 height 22
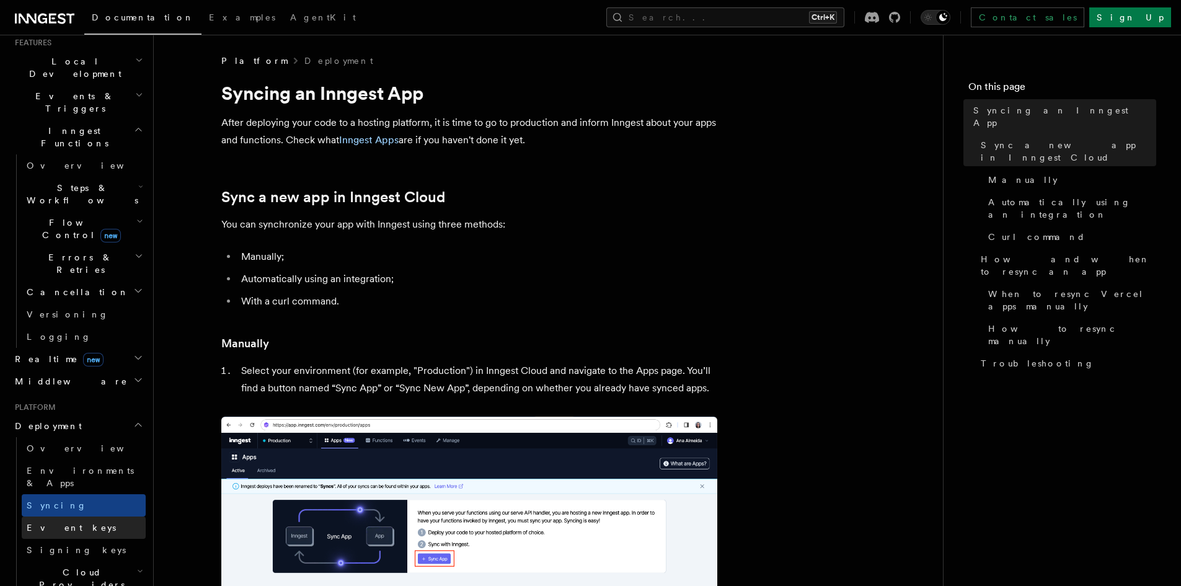
click at [67, 521] on span "Event keys" at bounding box center [71, 527] width 89 height 12
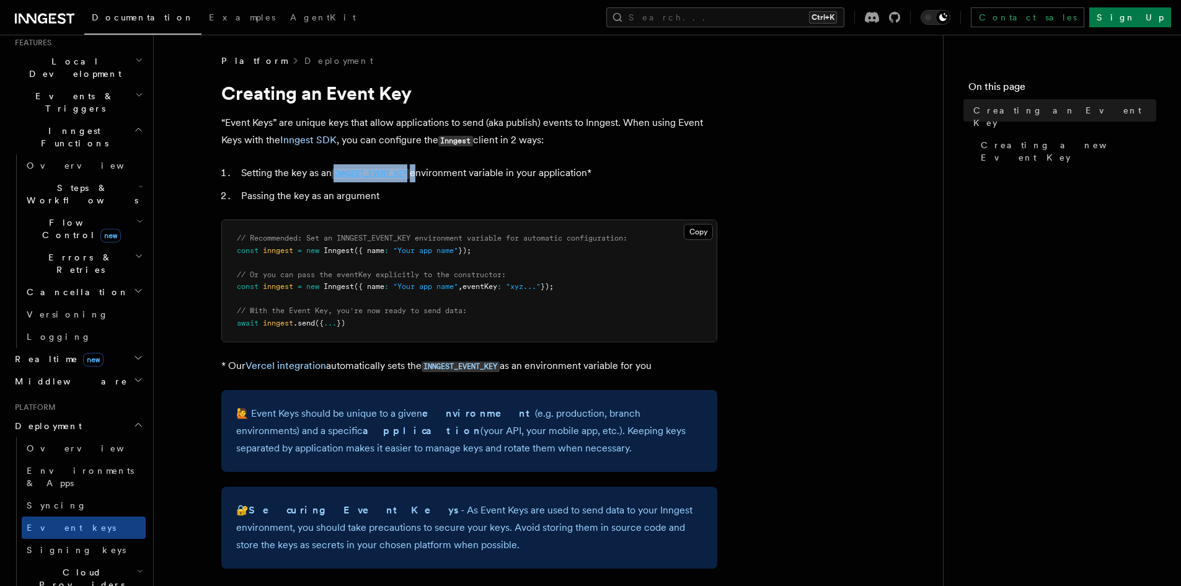
drag, startPoint x: 419, startPoint y: 171, endPoint x: 335, endPoint y: 173, distance: 83.7
click at [335, 173] on li "Setting the key as an INNGEST_EVENT_KEY environment variable in your applicatio…" at bounding box center [477, 173] width 480 height 18
copy li "INNGEST_EVENT_KEY"
click at [74, 544] on span "Signing keys" at bounding box center [76, 550] width 99 height 12
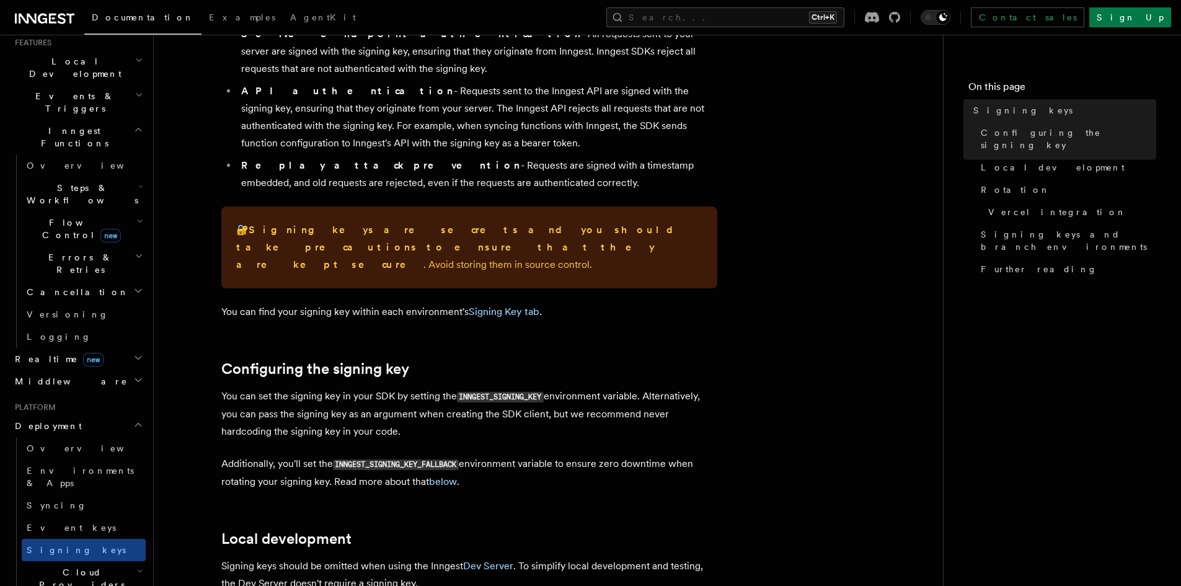
scroll to position [186, 0]
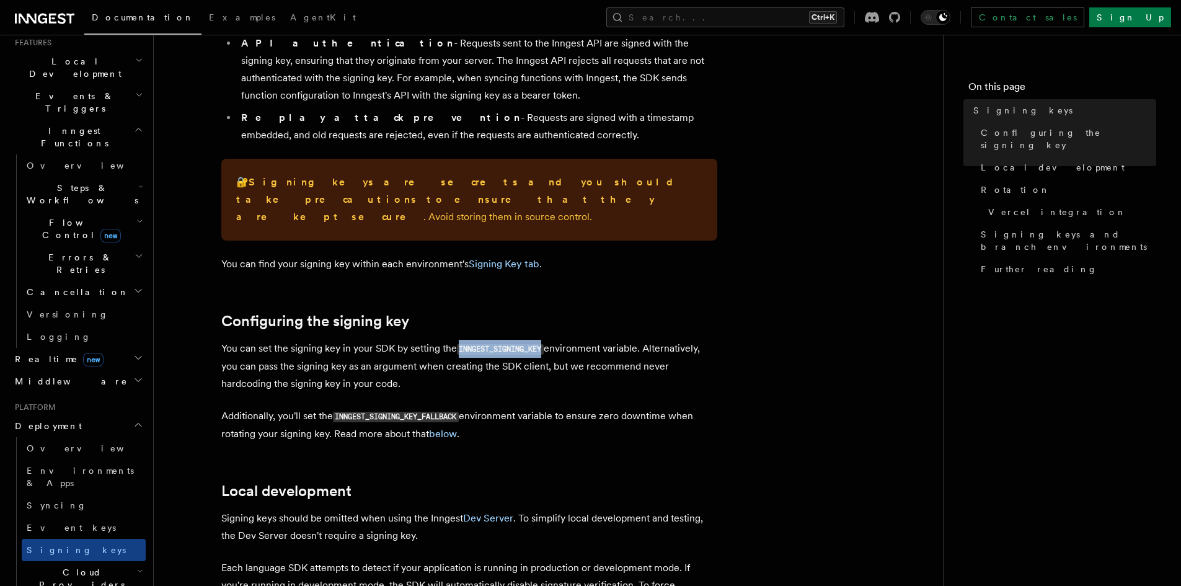
drag, startPoint x: 462, startPoint y: 332, endPoint x: 544, endPoint y: 329, distance: 81.9
click at [544, 344] on code "INNGEST_SIGNING_KEY" at bounding box center [500, 349] width 87 height 11
copy code "INNGEST_SIGNING_KEY"
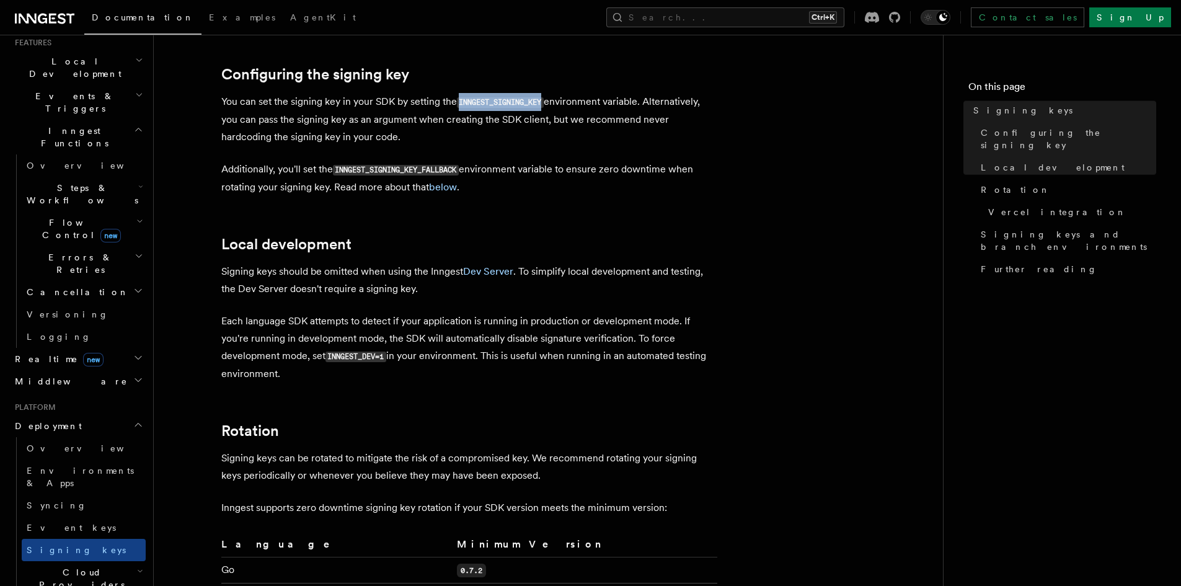
scroll to position [434, 0]
